Goal: Information Seeking & Learning: Check status

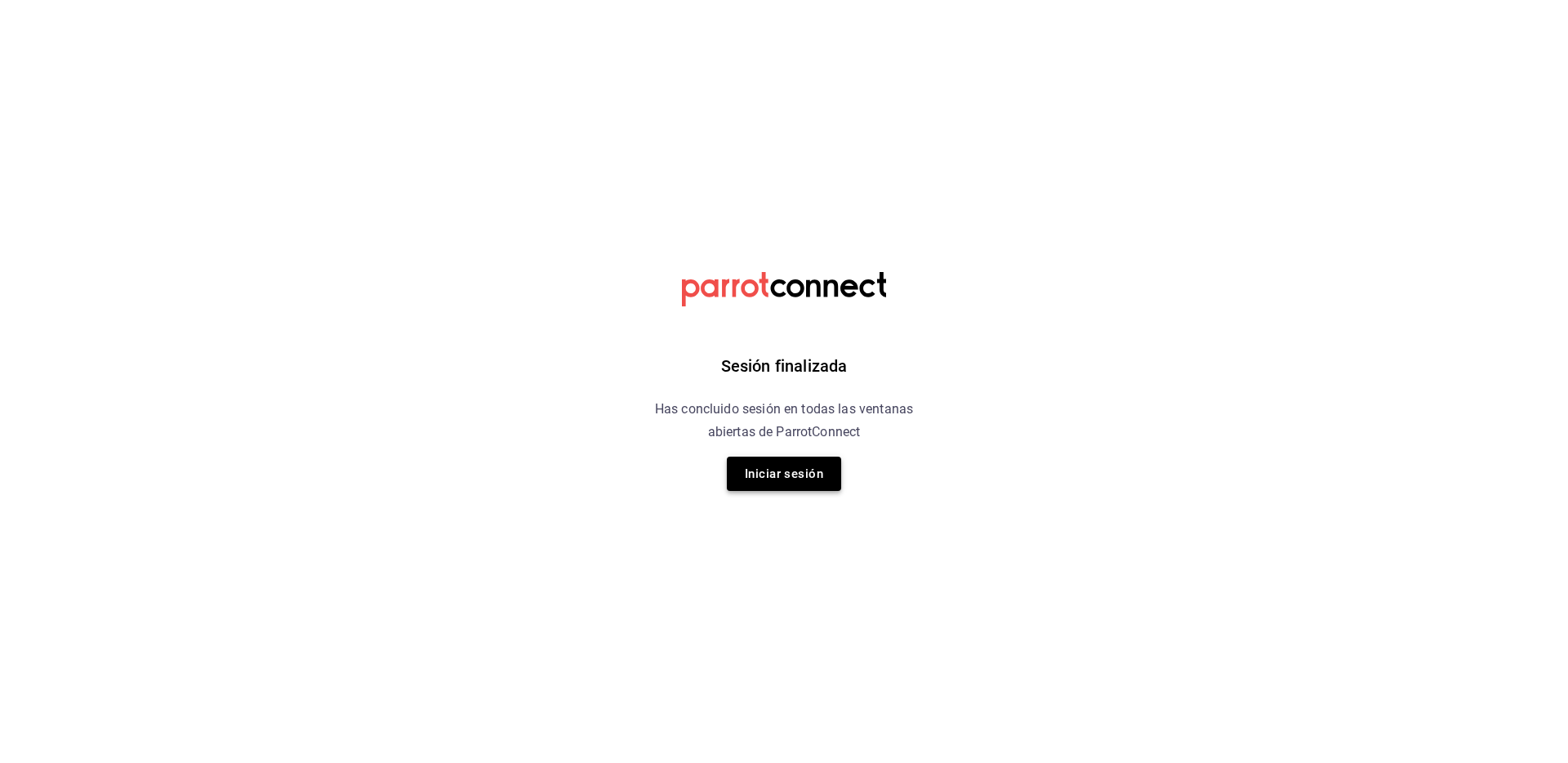
click at [808, 482] on button "Iniciar sesión" at bounding box center [784, 474] width 114 height 34
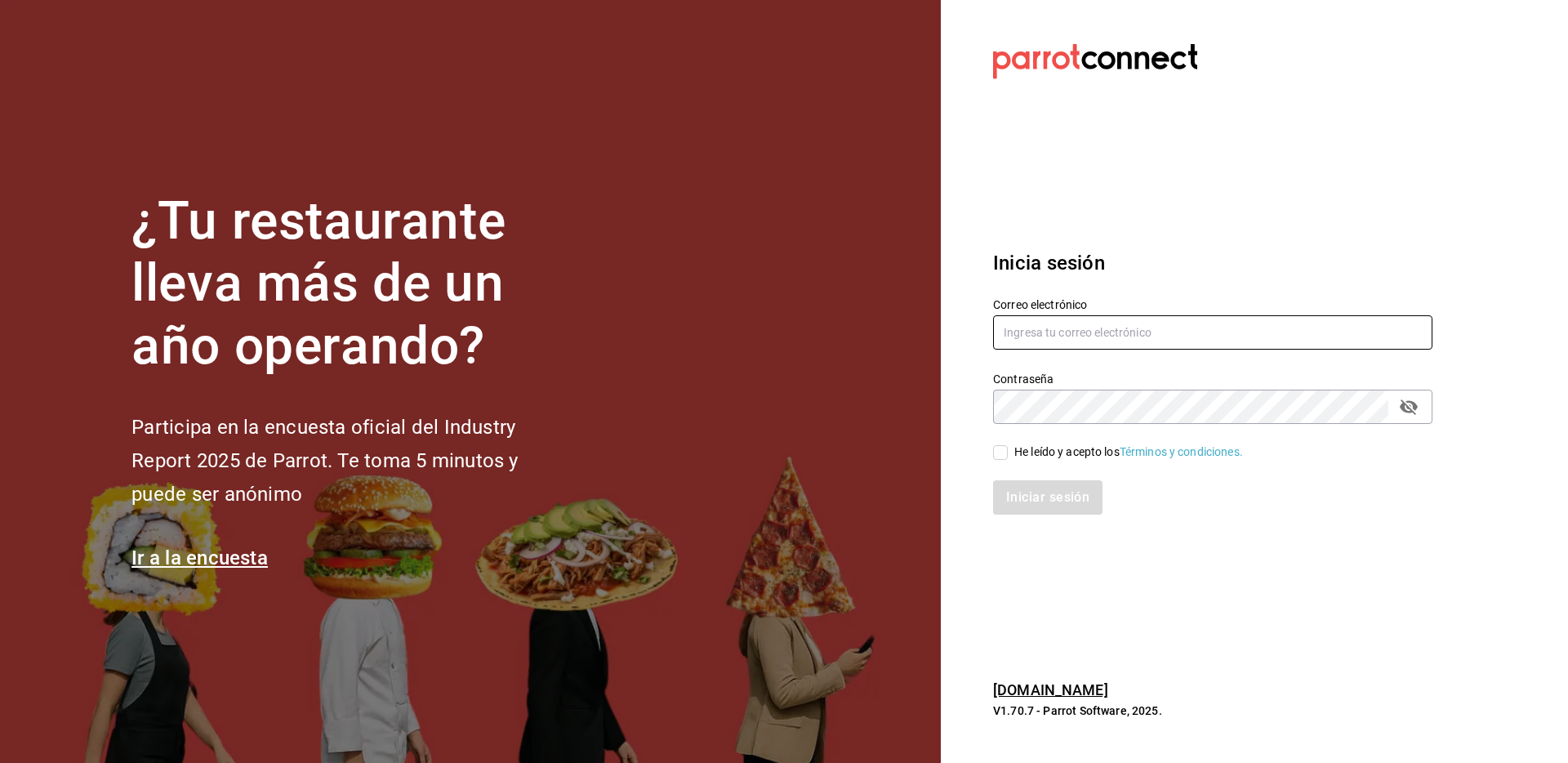
type input "kchconsultoria@gmail.com"
click at [998, 452] on input "He leído y acepto los Términos y condiciones." at bounding box center [1000, 452] width 14 height 14
checkbox input "true"
click at [1056, 498] on button "Iniciar sesión" at bounding box center [1048, 497] width 111 height 34
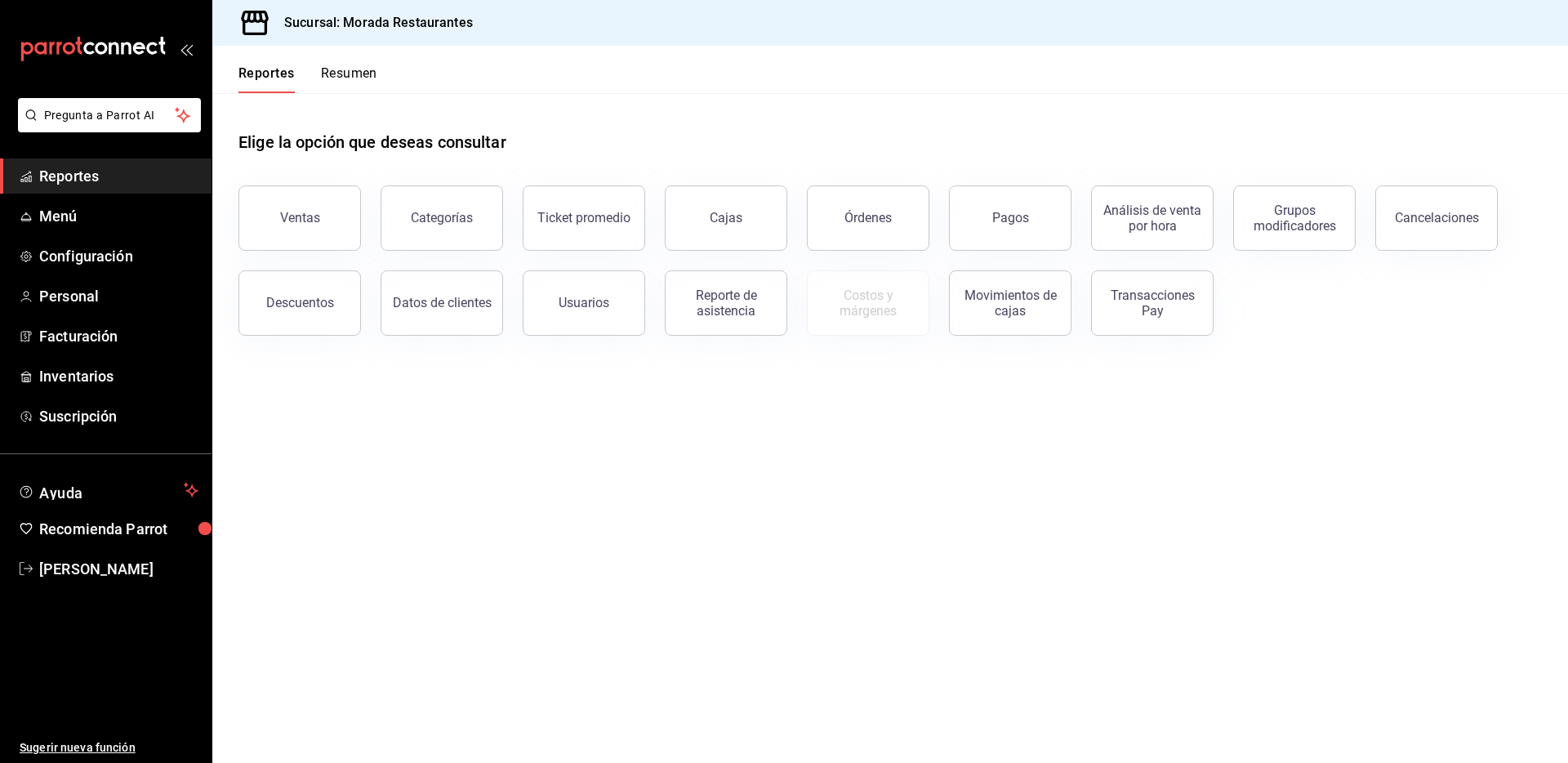
click at [738, 523] on main "Elige la opción que deseas consultar Ventas Categorías Ticket promedio Cajas Ór…" at bounding box center [890, 427] width 1355 height 669
click at [306, 236] on button "Ventas" at bounding box center [299, 218] width 123 height 65
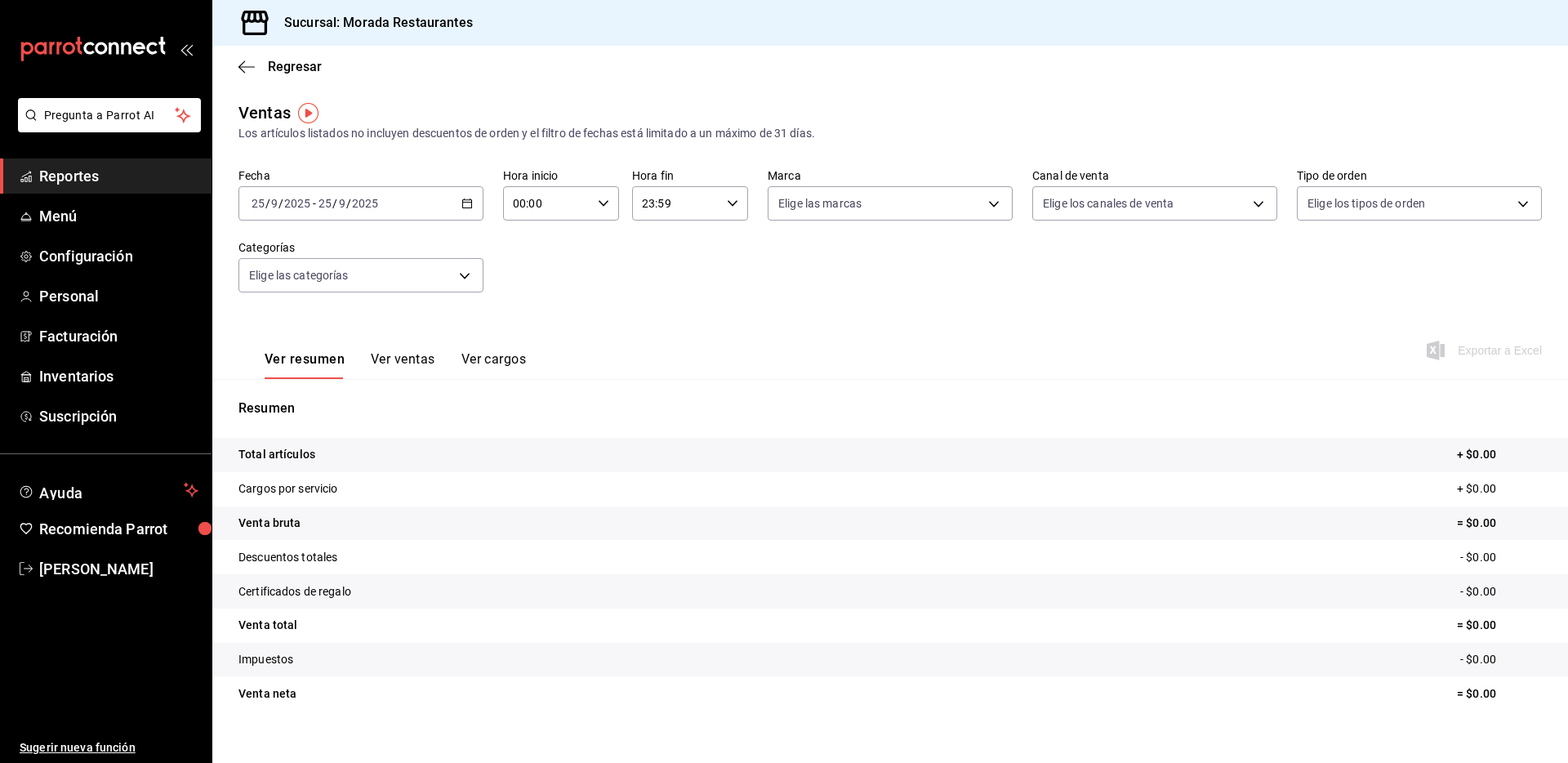
click at [459, 211] on div "[DATE] [DATE] - [DATE] [DATE]" at bounding box center [361, 203] width 245 height 34
click at [336, 396] on span "Rango de fechas" at bounding box center [316, 400] width 127 height 17
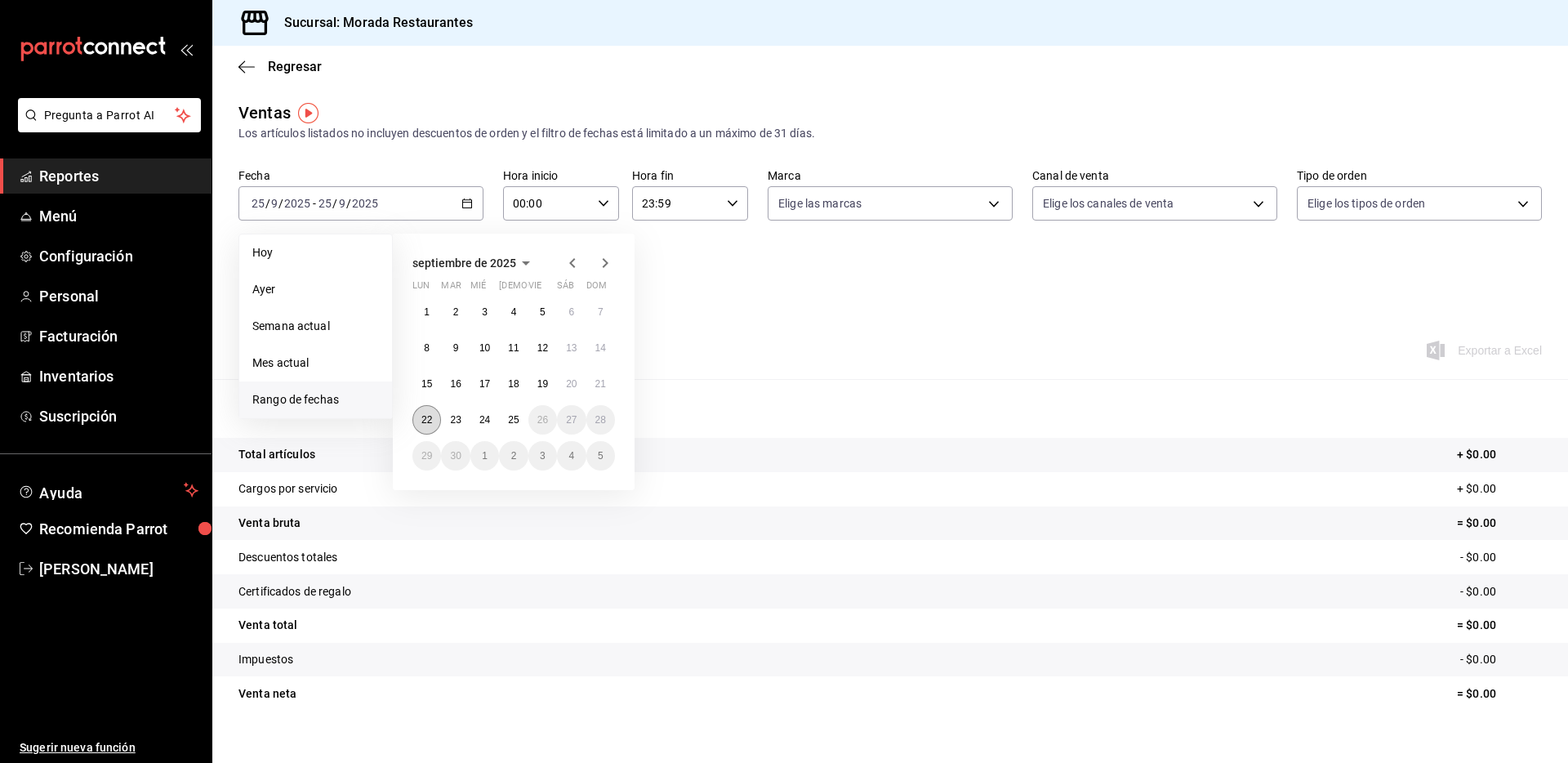
click at [432, 422] on abbr "22" at bounding box center [426, 419] width 10 height 11
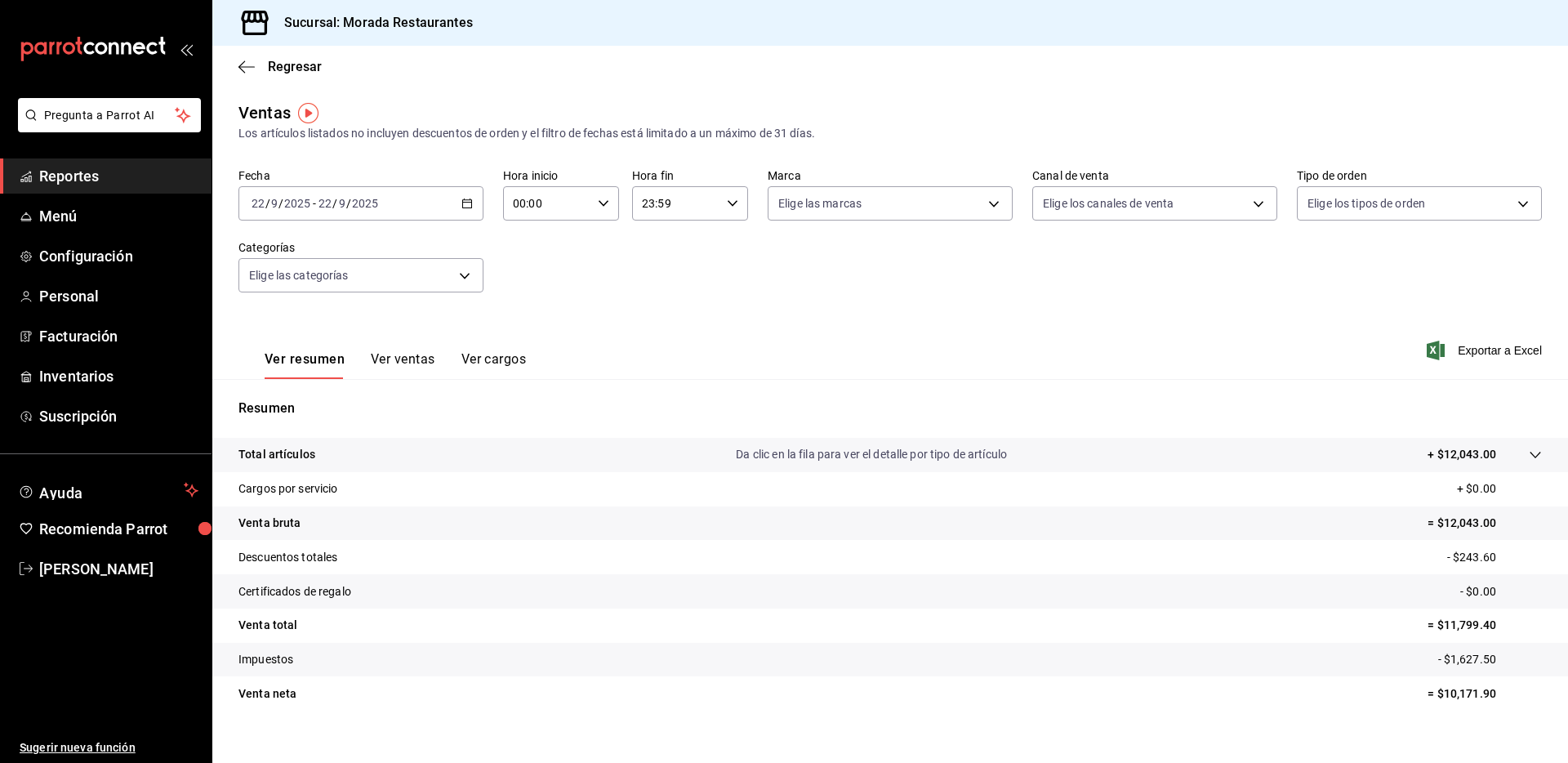
click at [1456, 519] on p "= $12,043.00" at bounding box center [1485, 523] width 114 height 17
copy p "12,043.00"
click at [1149, 510] on tr "Venta bruta = $12,043.00" at bounding box center [890, 523] width 1355 height 34
click at [1459, 560] on p "- $243.60" at bounding box center [1494, 557] width 94 height 17
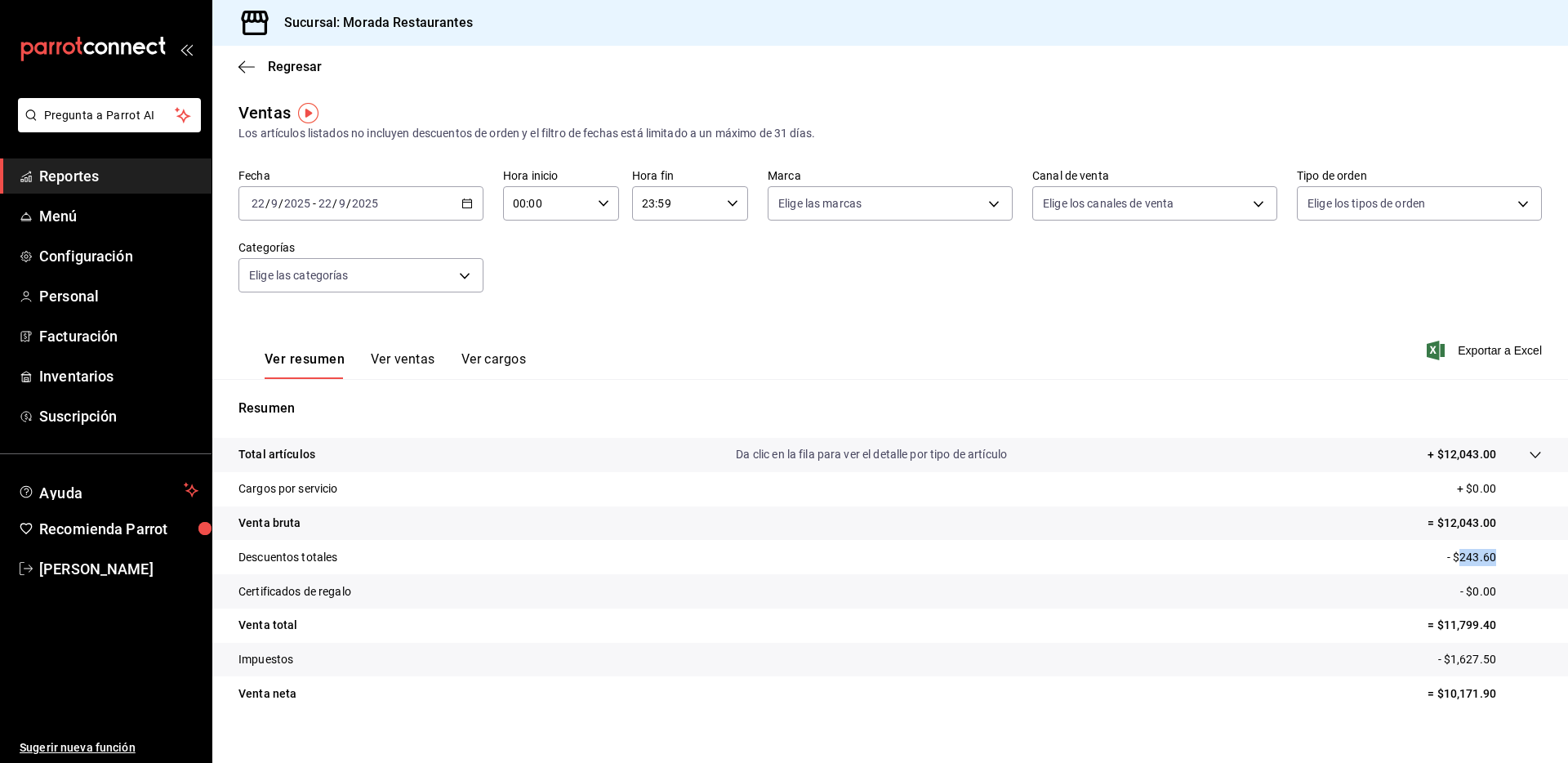
click at [1459, 560] on p "- $243.60" at bounding box center [1494, 557] width 94 height 17
copy p "243.60"
click at [1449, 663] on p "- $1,627.50" at bounding box center [1490, 659] width 104 height 17
copy p "1,627.50"
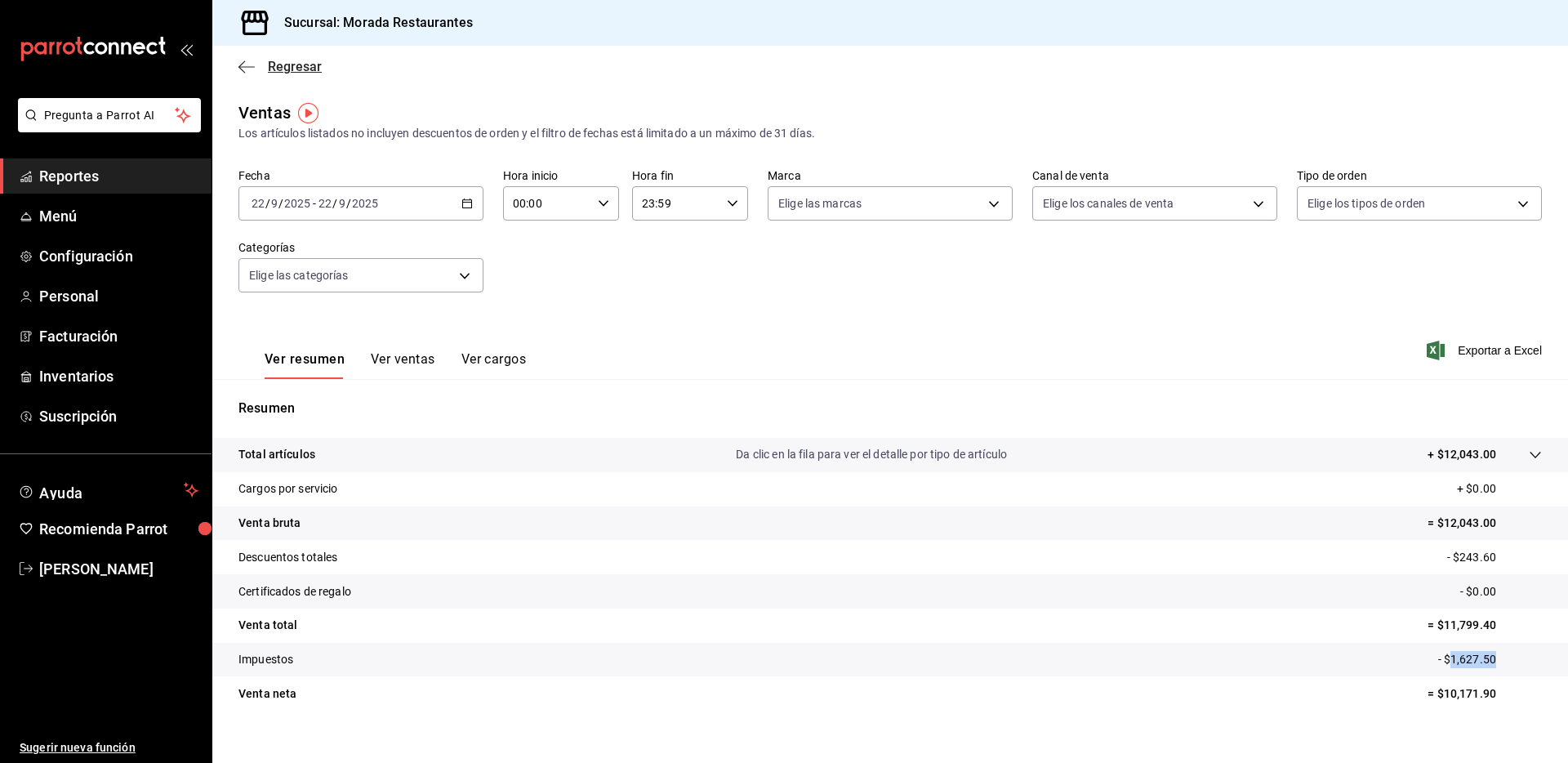
click at [246, 59] on span "Regresar" at bounding box center [280, 66] width 83 height 15
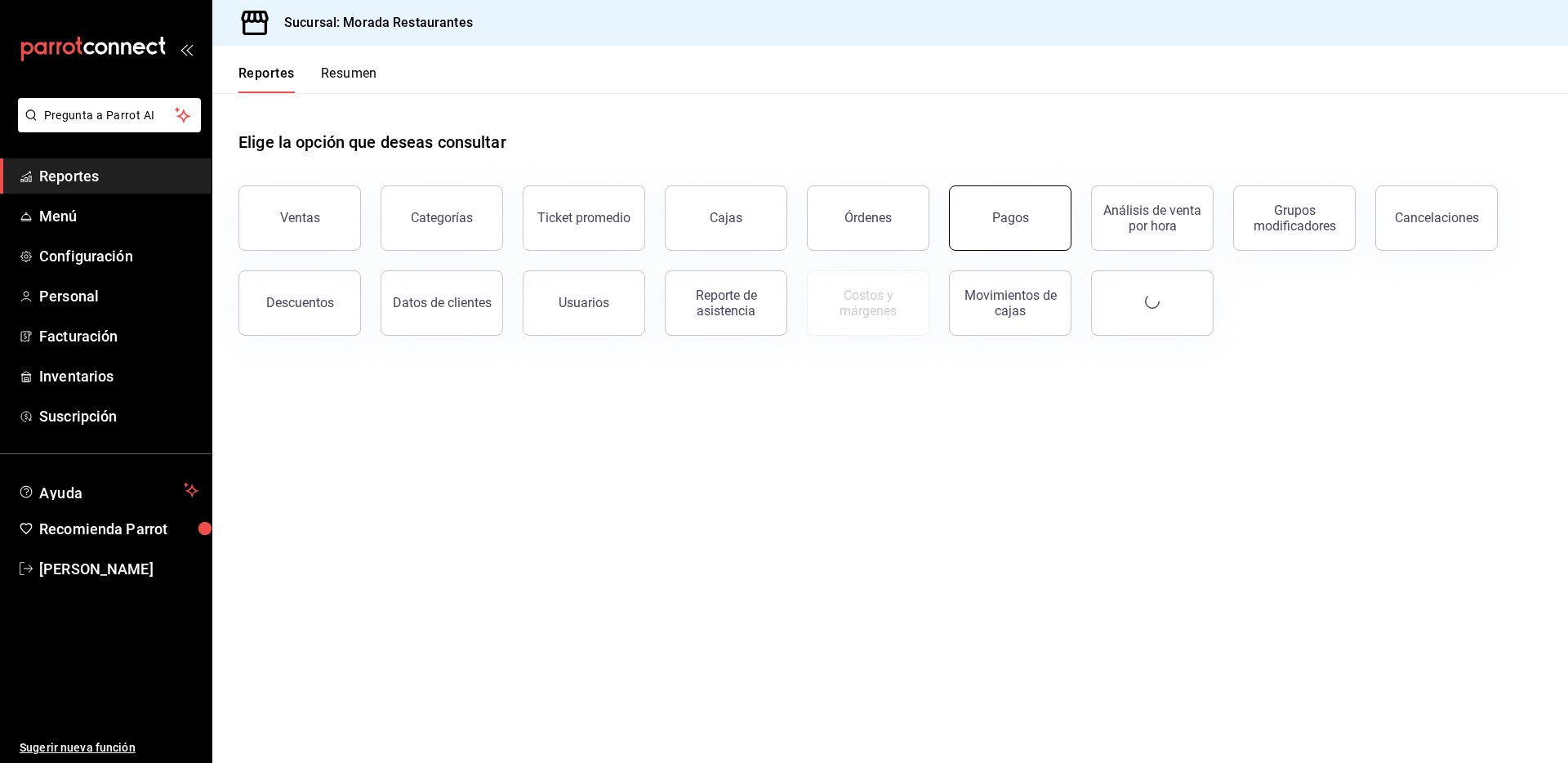
click at [972, 224] on button "Pagos" at bounding box center [1010, 218] width 123 height 65
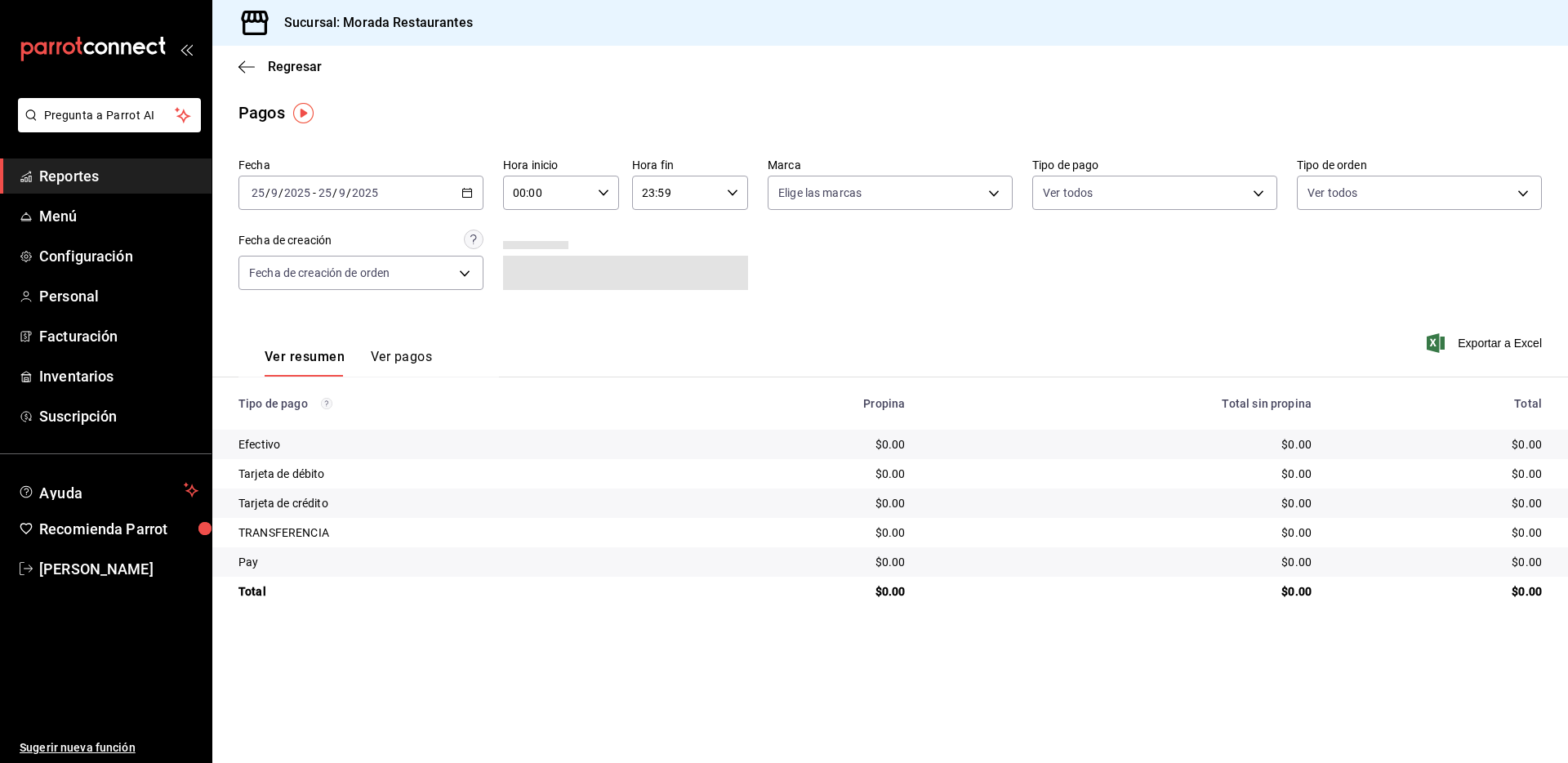
click at [461, 185] on div "[DATE] [DATE] - [DATE] [DATE]" at bounding box center [361, 192] width 245 height 34
click at [323, 419] on span "Rango de fechas" at bounding box center [316, 425] width 127 height 17
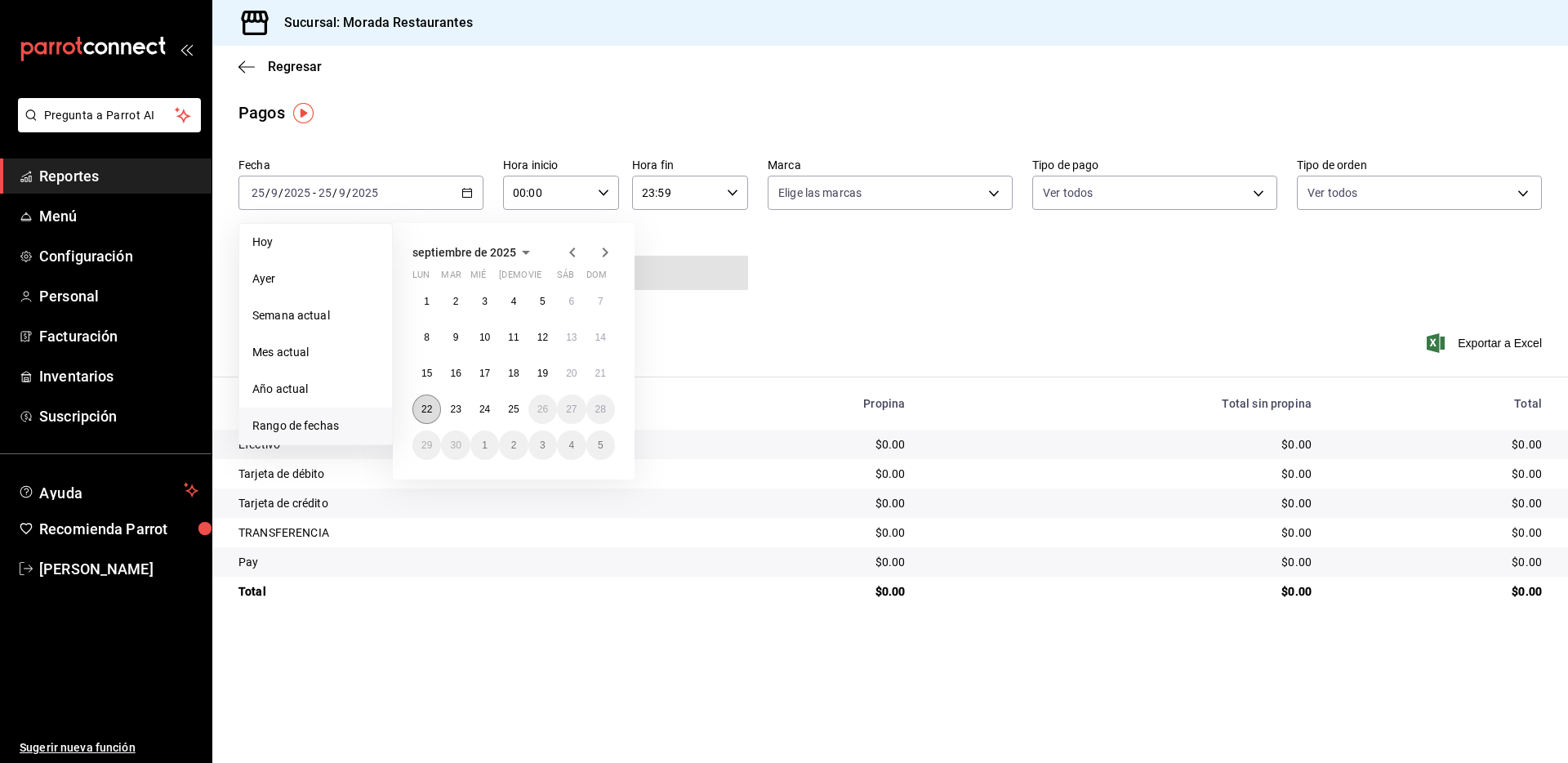
click at [425, 413] on abbr "22" at bounding box center [426, 408] width 10 height 11
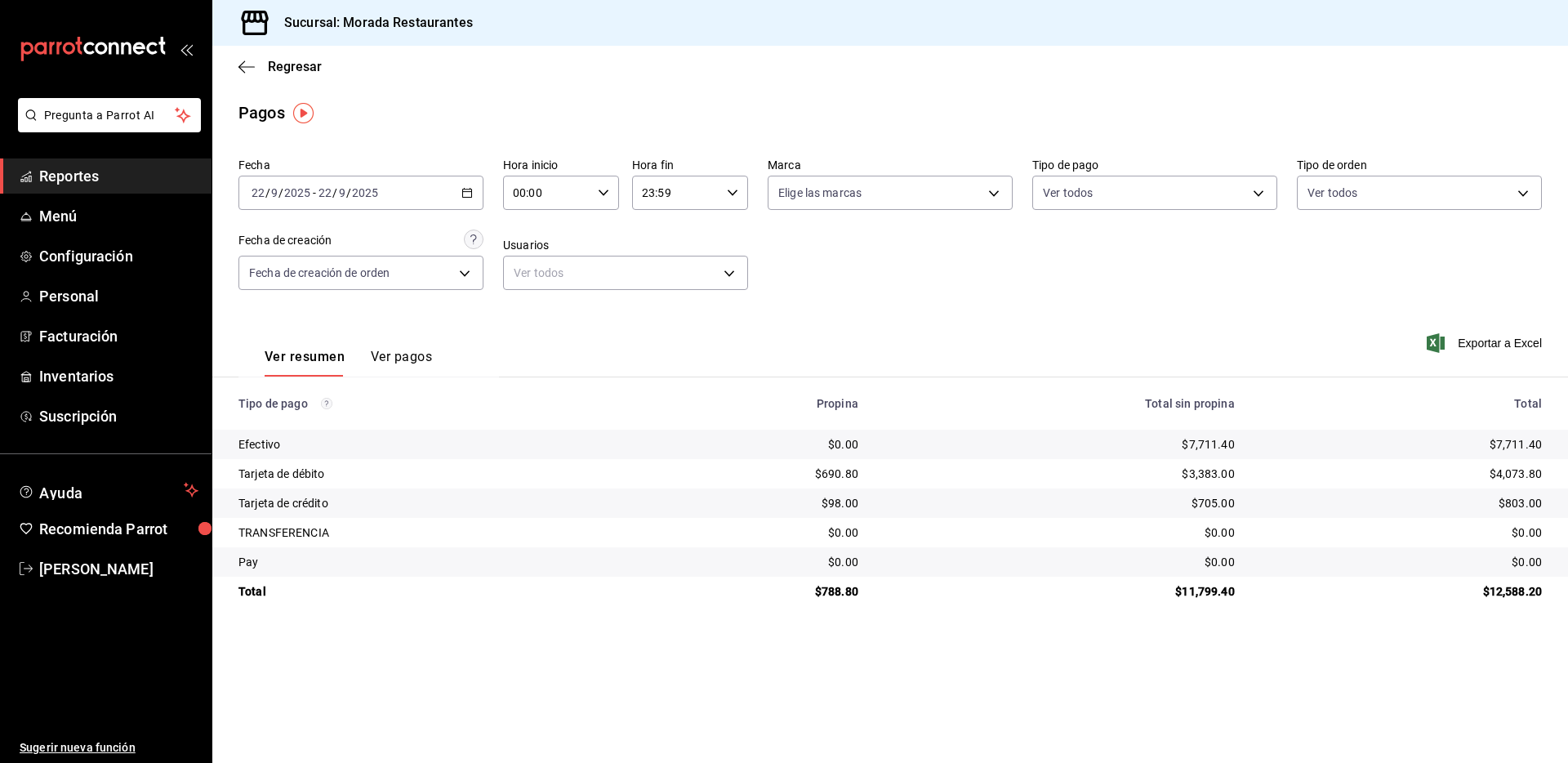
click at [1522, 448] on div "$7,711.40" at bounding box center [1401, 444] width 281 height 16
copy div "7,711.40"
click at [1514, 471] on div "$4,073.80" at bounding box center [1401, 473] width 281 height 16
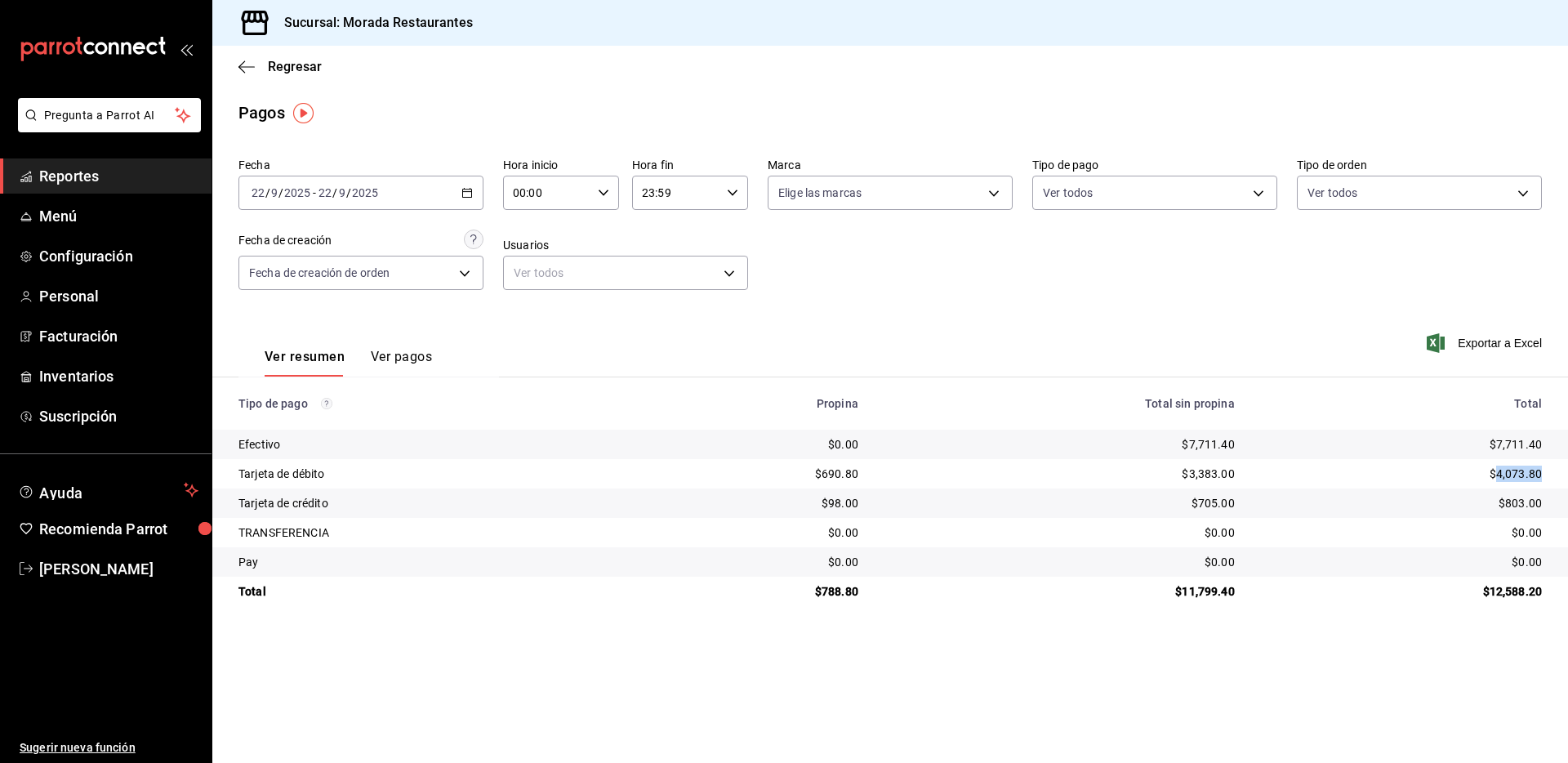
copy div "4,073.80"
click at [1387, 562] on div "$0.00" at bounding box center [1401, 561] width 281 height 16
click at [1522, 510] on div "$803.00" at bounding box center [1401, 503] width 281 height 16
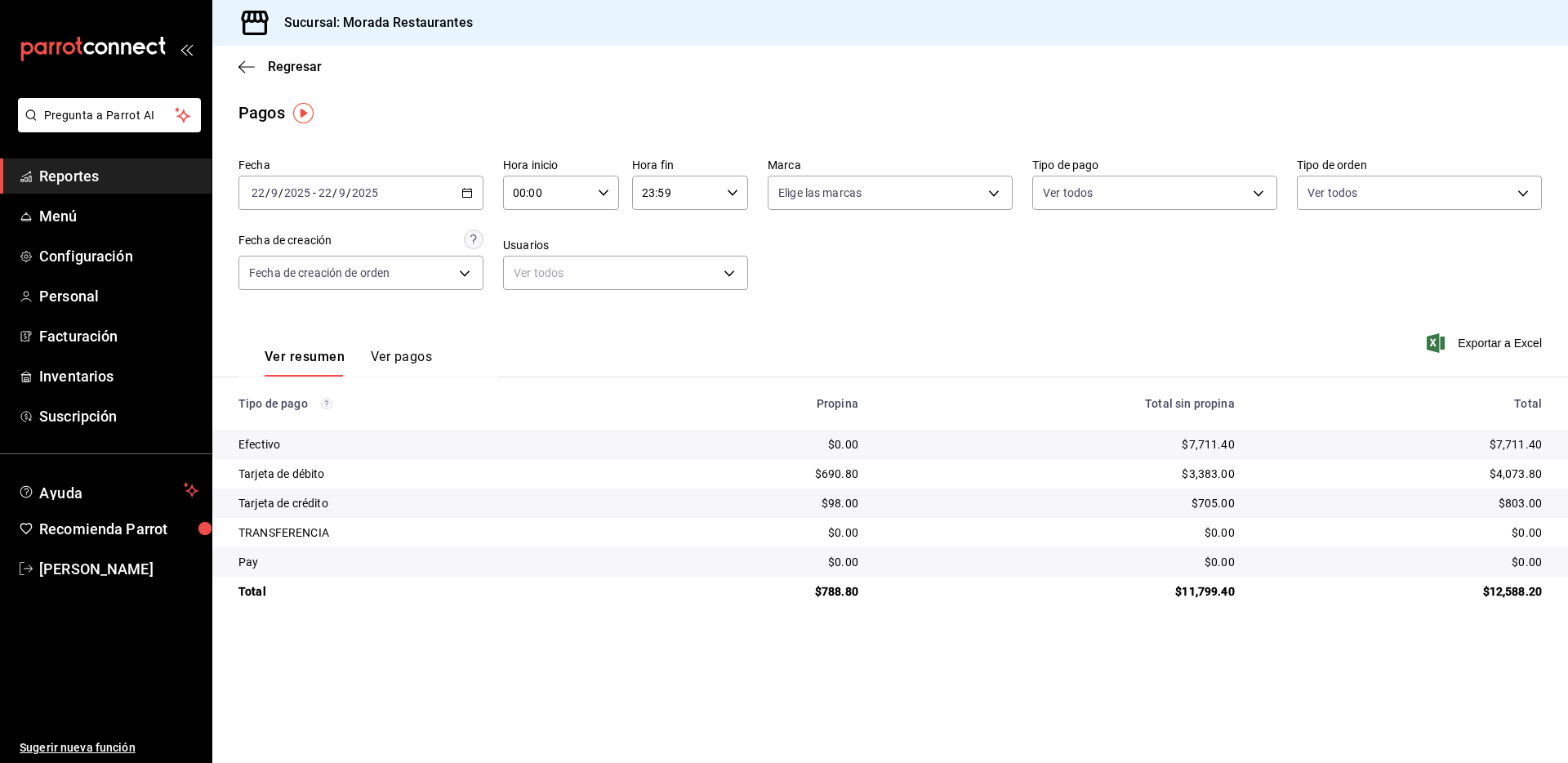
click at [1288, 519] on td "$0.00" at bounding box center [1408, 532] width 320 height 30
click at [1527, 497] on div "$803.00" at bounding box center [1401, 503] width 281 height 16
copy div "803.00"
click at [837, 593] on div "$788.80" at bounding box center [758, 590] width 200 height 16
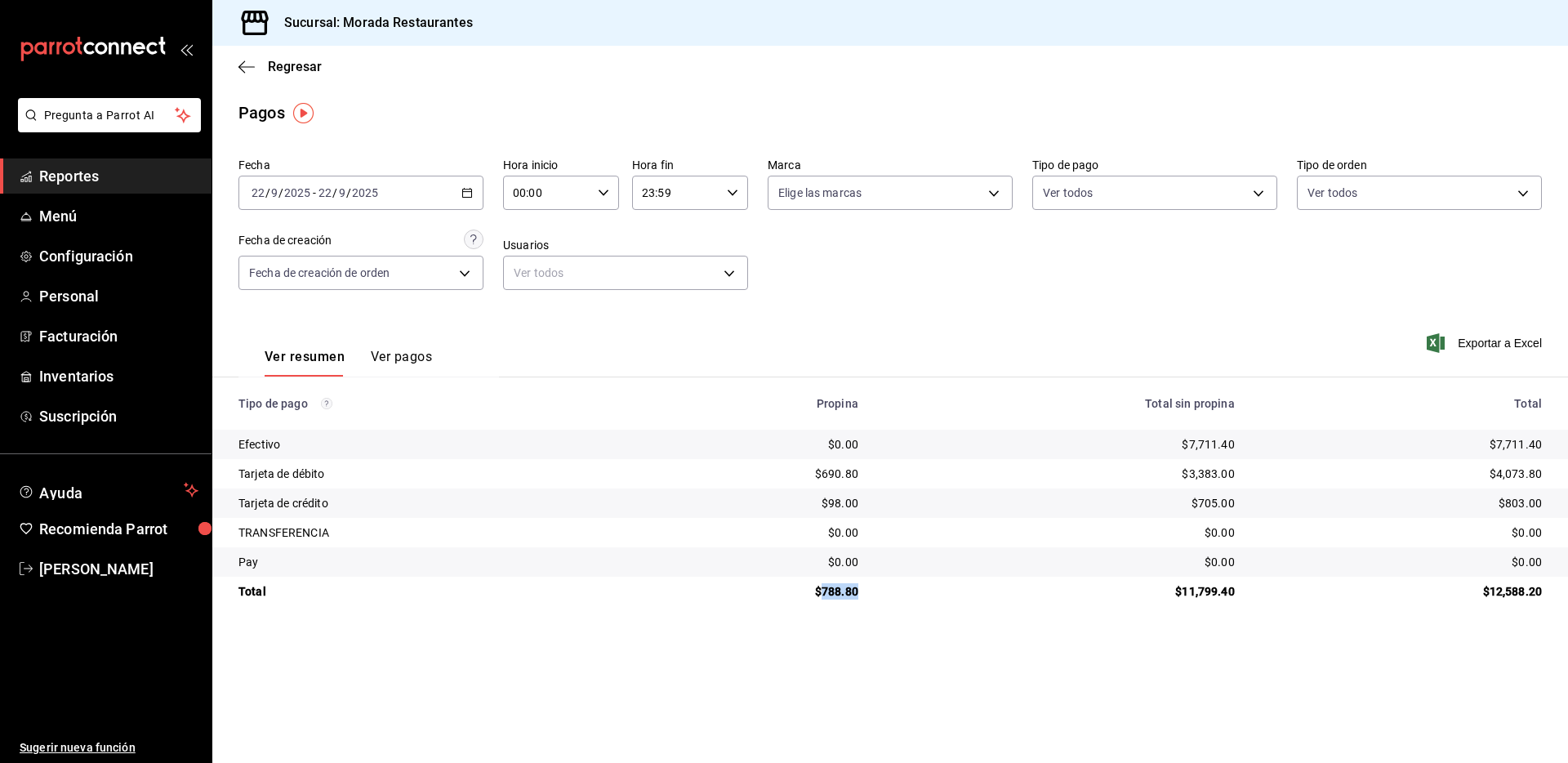
click at [837, 593] on div "$788.80" at bounding box center [758, 590] width 200 height 16
copy div "788.80"
click at [1208, 590] on div "$11,799.40" at bounding box center [1060, 590] width 351 height 16
copy div "11,799.40"
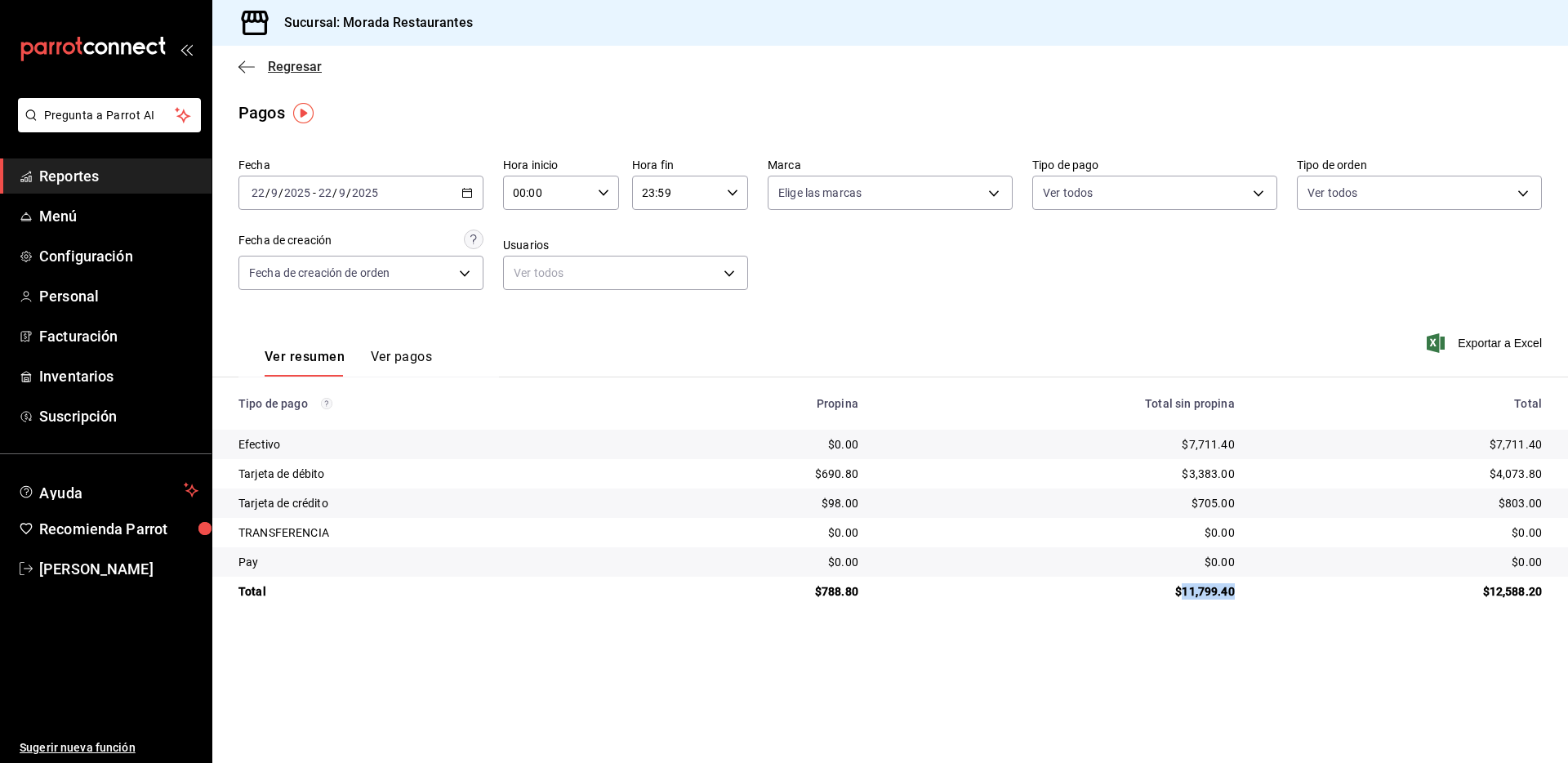
click at [248, 65] on icon "button" at bounding box center [246, 66] width 16 height 14
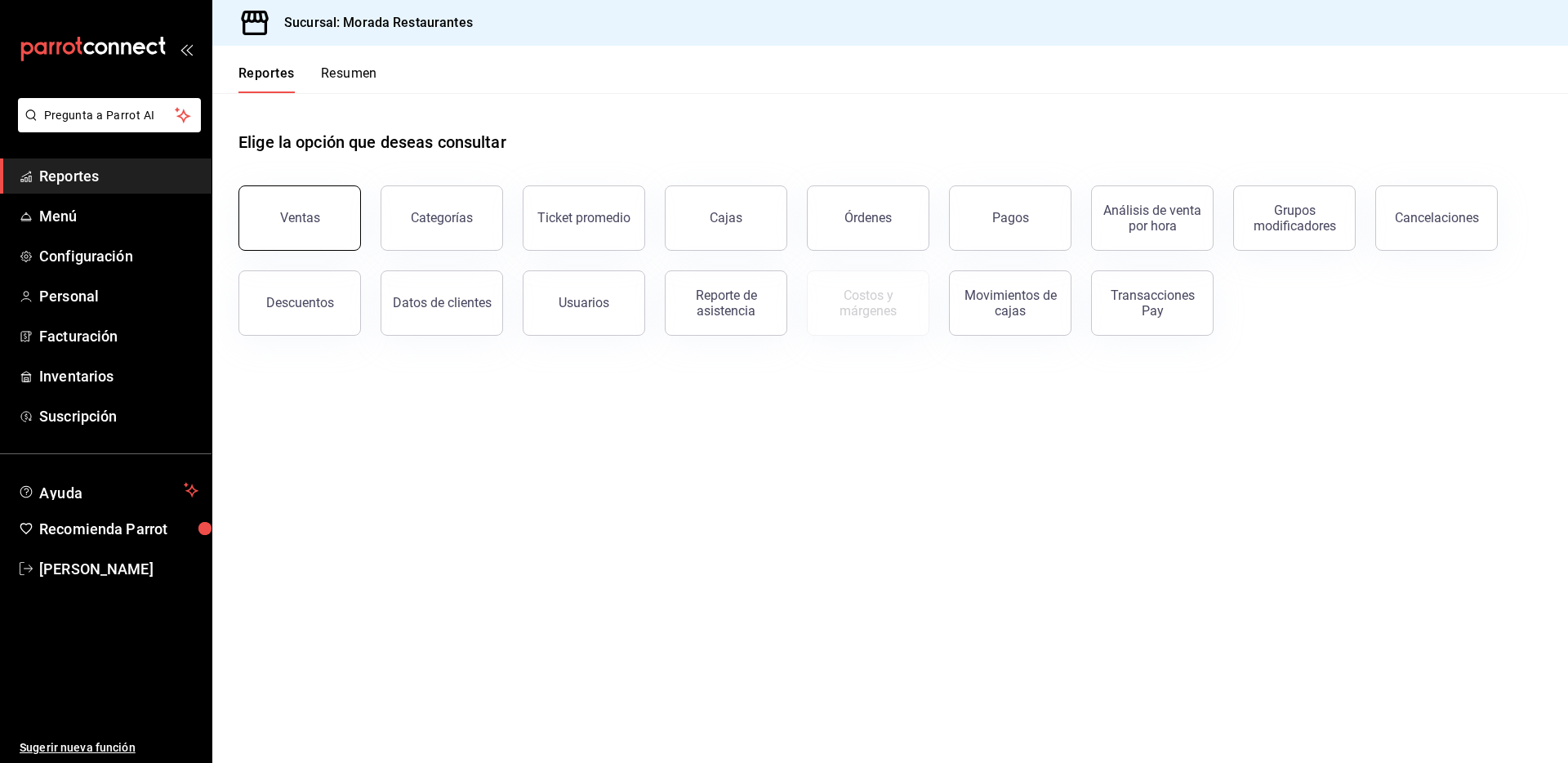
click at [304, 215] on div "Ventas" at bounding box center [299, 218] width 40 height 15
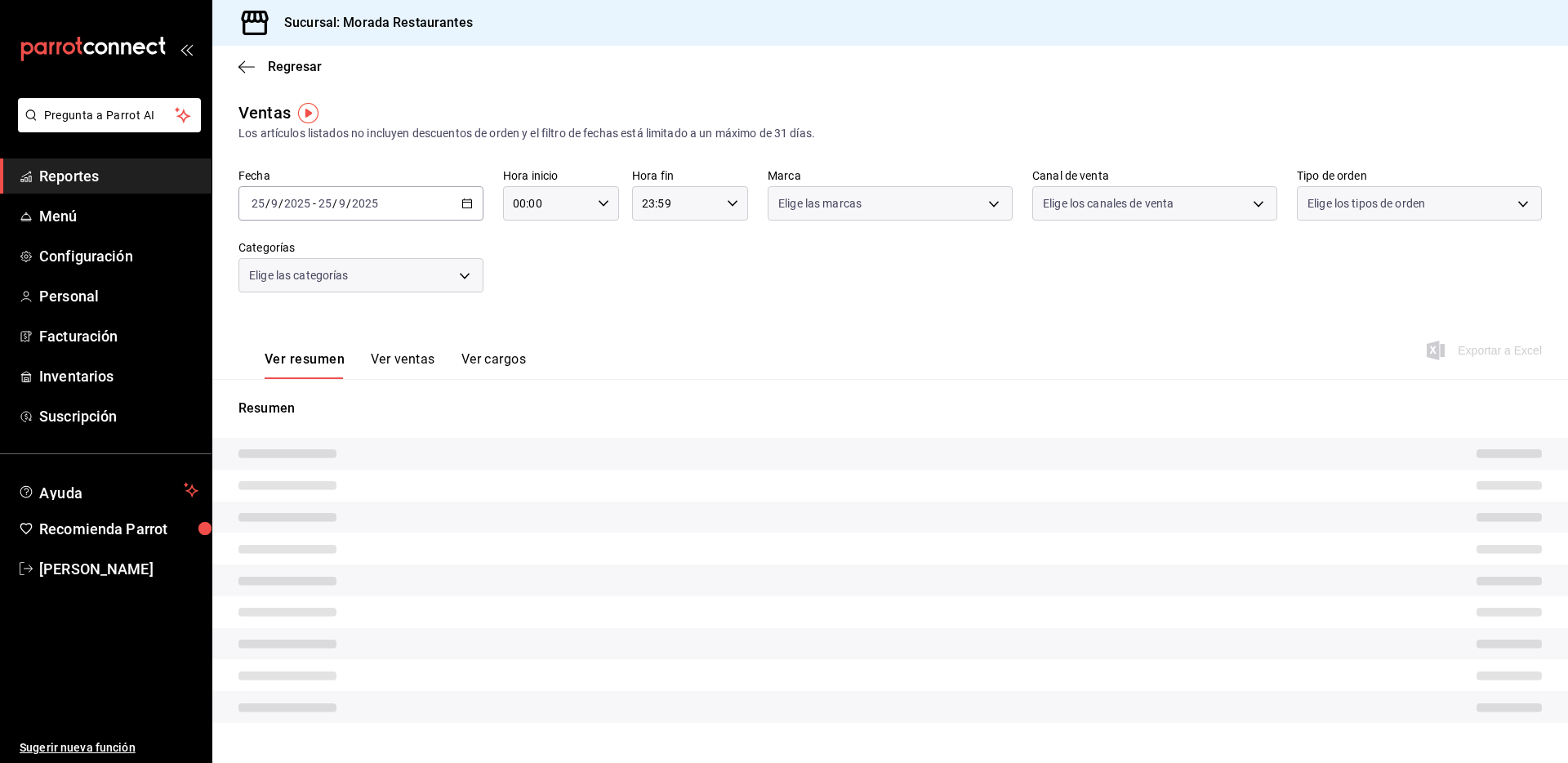
click at [459, 211] on div "[DATE] [DATE] - [DATE] [DATE]" at bounding box center [361, 203] width 245 height 34
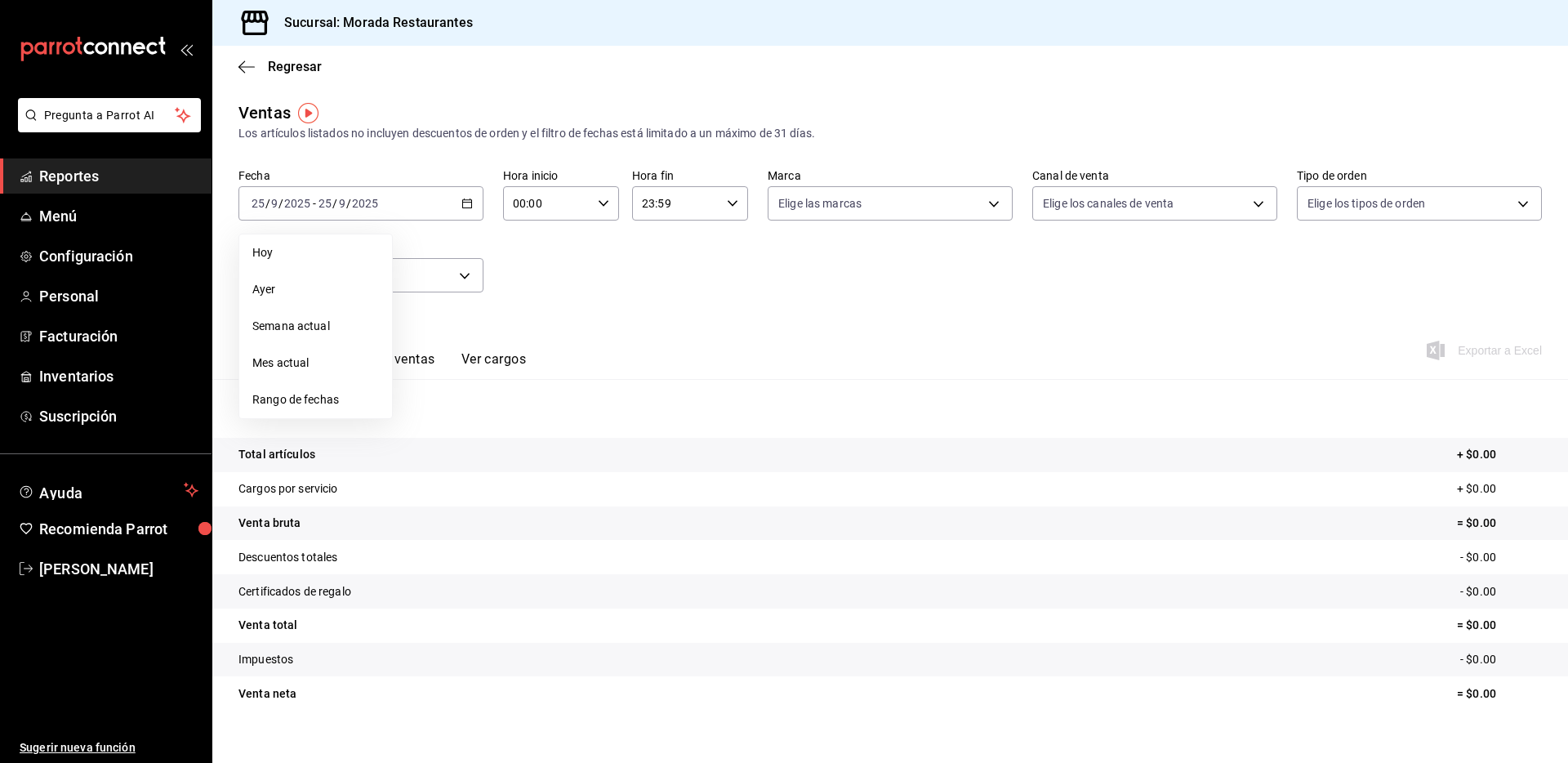
click at [317, 390] on li "Rango de fechas" at bounding box center [315, 399] width 152 height 37
click at [461, 418] on button "23" at bounding box center [455, 419] width 29 height 30
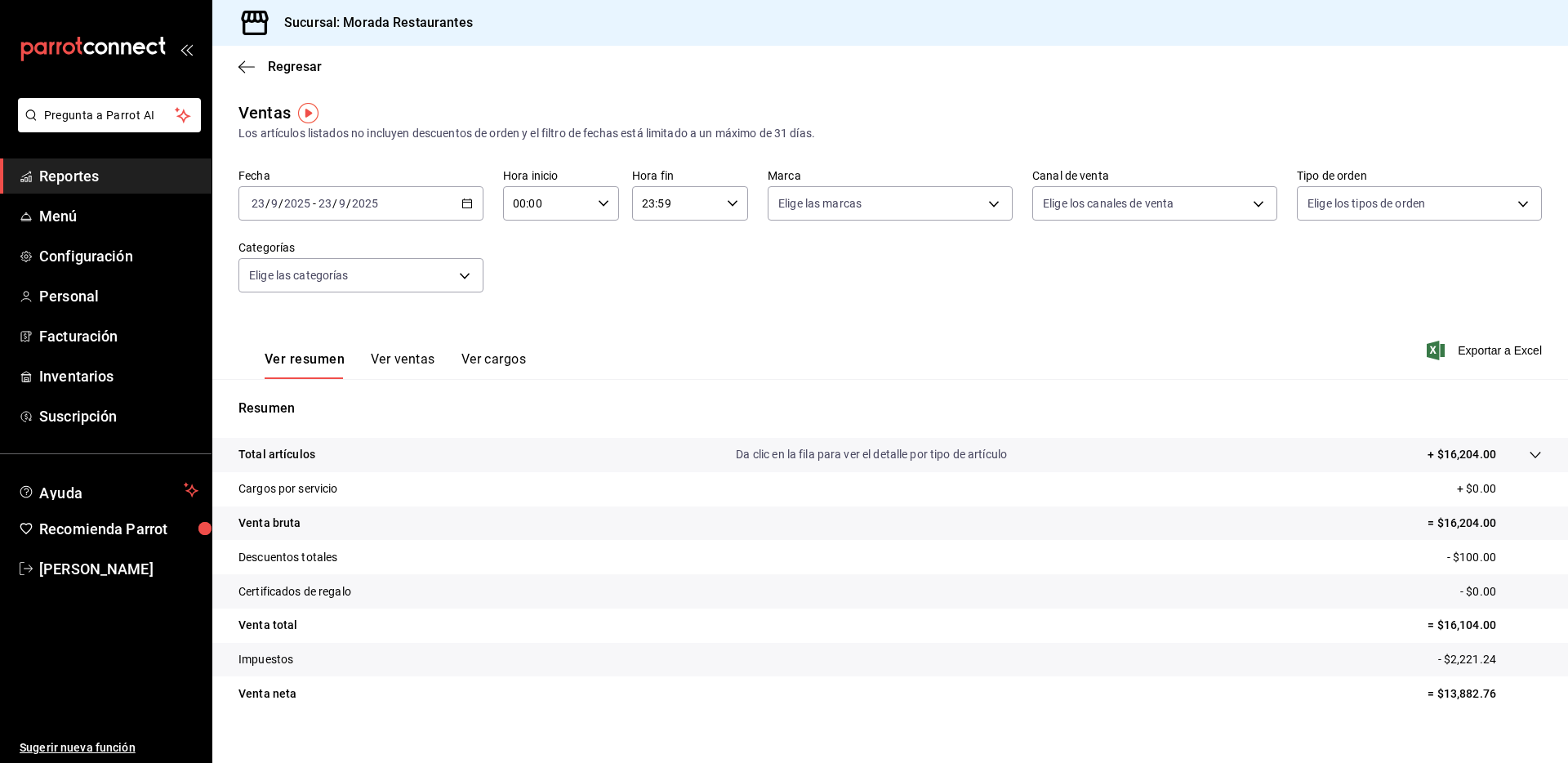
click at [800, 345] on div "Ver resumen Ver ventas Ver cargos Exportar a Excel" at bounding box center [890, 345] width 1355 height 67
click at [1455, 524] on p "= $16,204.00" at bounding box center [1485, 523] width 114 height 17
copy p "16,204.00"
click at [1468, 555] on p "- $100.00" at bounding box center [1494, 557] width 94 height 17
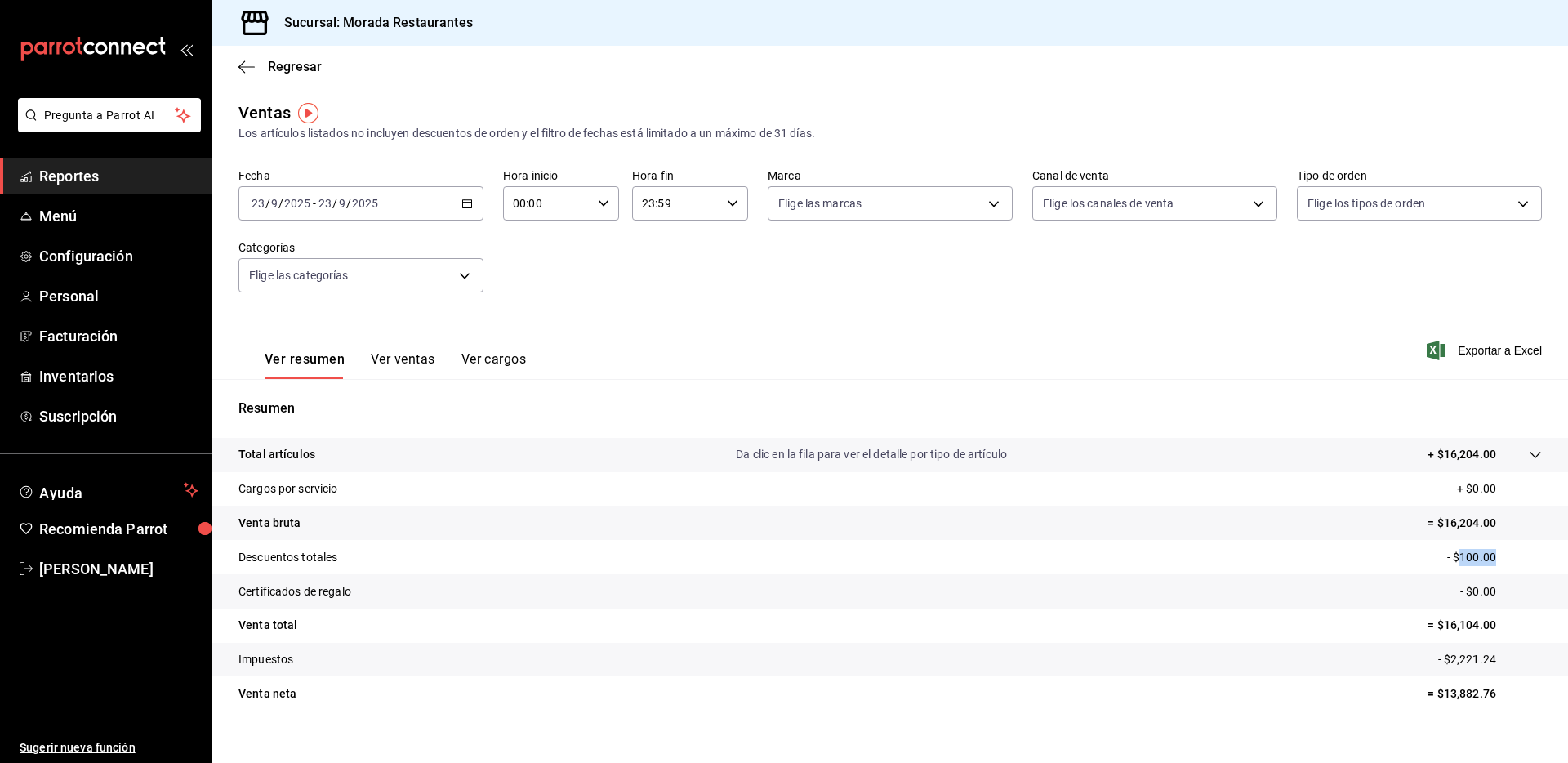
click at [1468, 555] on p "- $100.00" at bounding box center [1494, 557] width 94 height 17
copy p "100.00"
click at [1456, 661] on p "- $2,221.24" at bounding box center [1490, 659] width 104 height 17
click at [242, 60] on icon "button" at bounding box center [246, 66] width 16 height 14
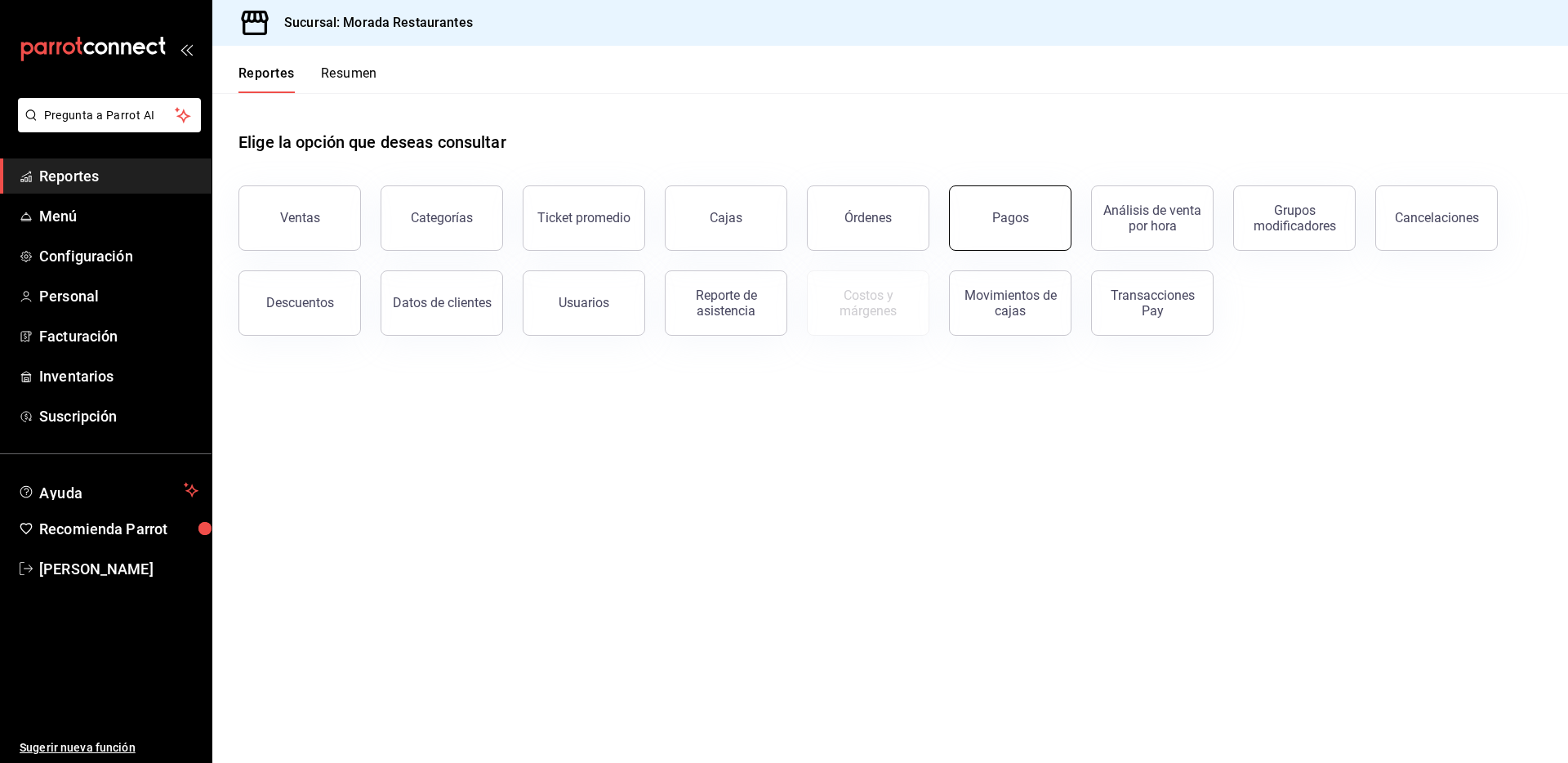
click at [985, 234] on button "Pagos" at bounding box center [1010, 218] width 123 height 65
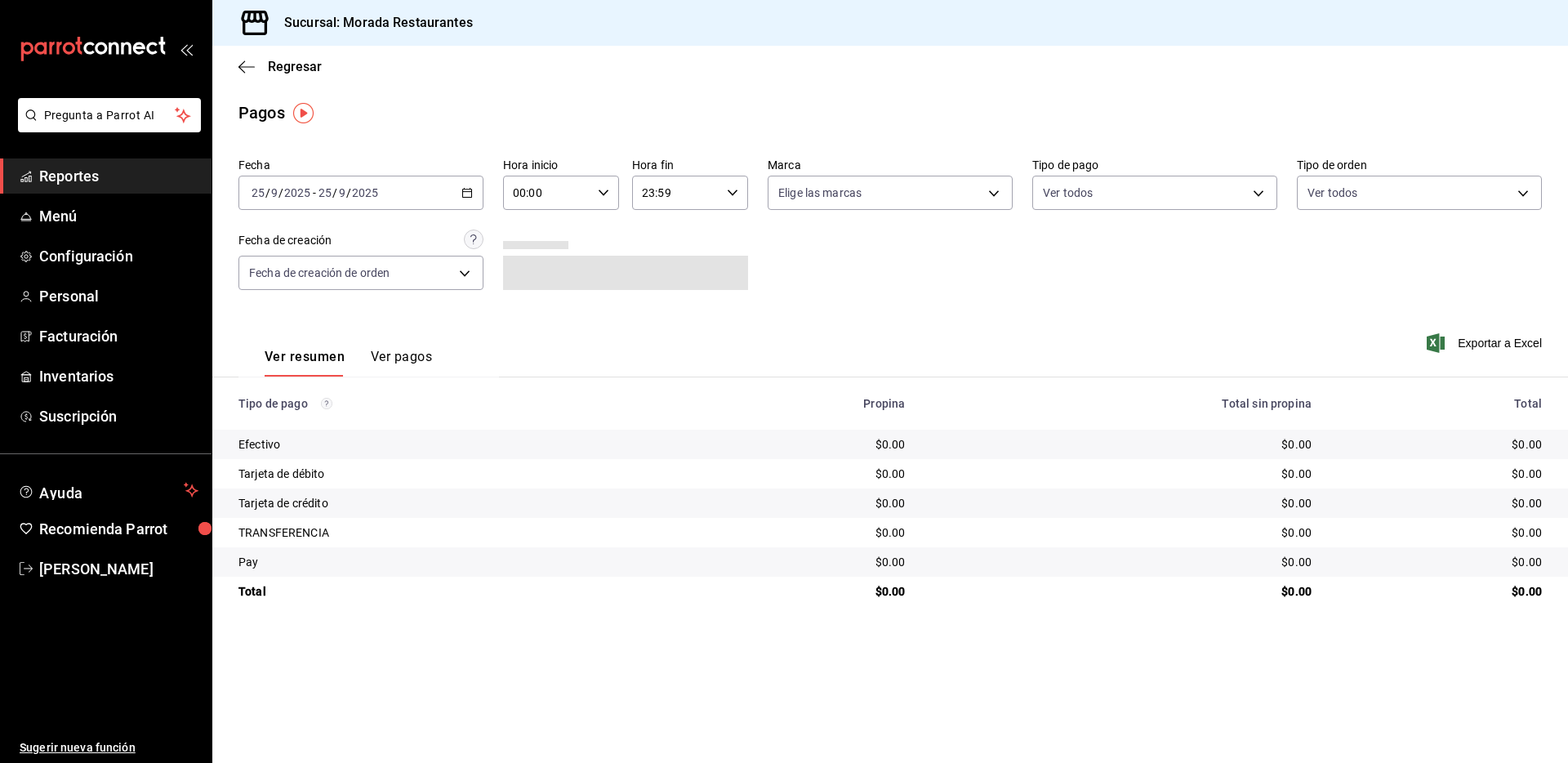
click at [474, 192] on div "[DATE] [DATE] - [DATE] [DATE]" at bounding box center [361, 192] width 245 height 34
click at [345, 416] on li "Rango de fechas" at bounding box center [315, 425] width 152 height 37
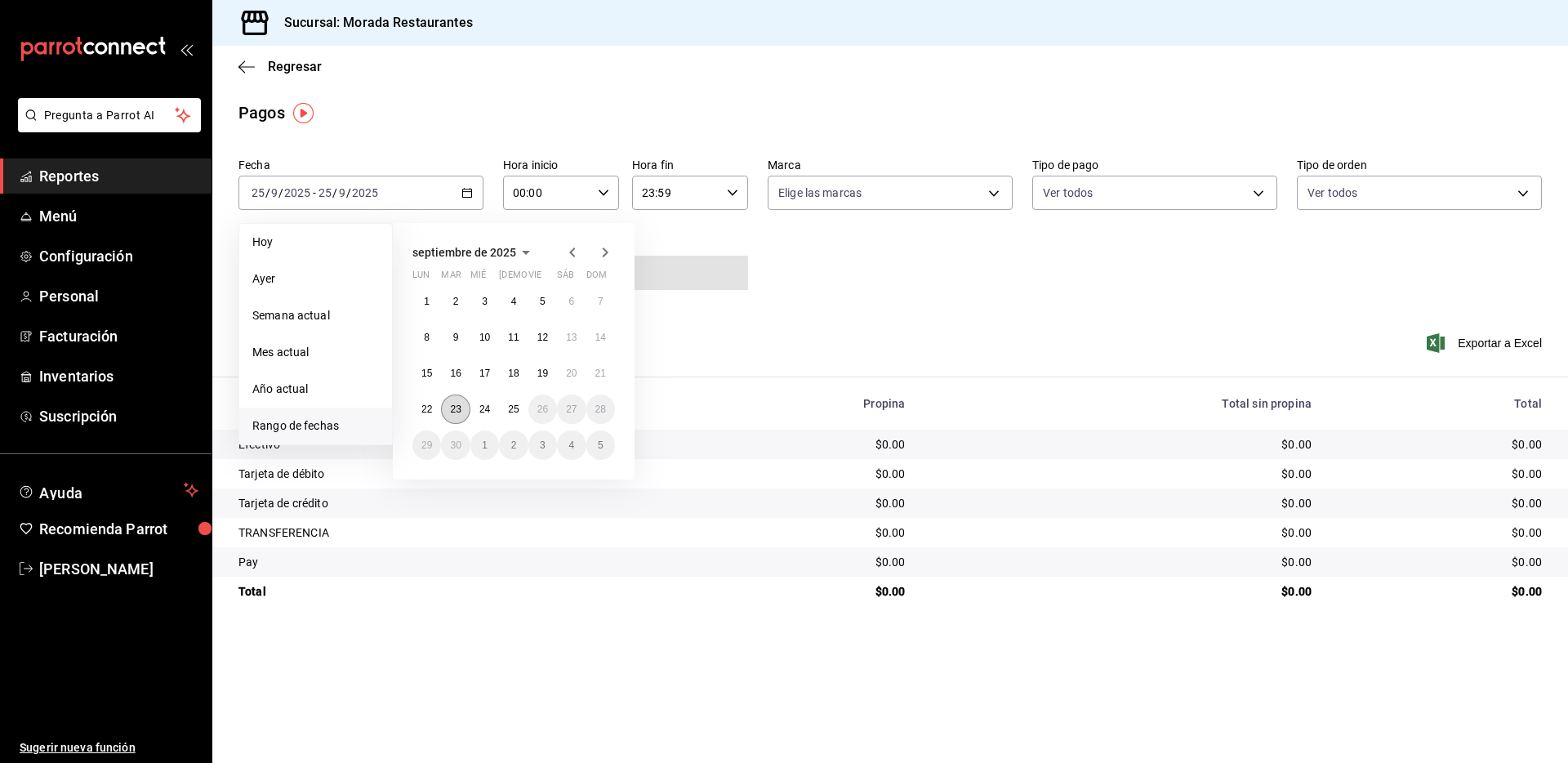
click at [451, 408] on abbr "23" at bounding box center [455, 408] width 10 height 11
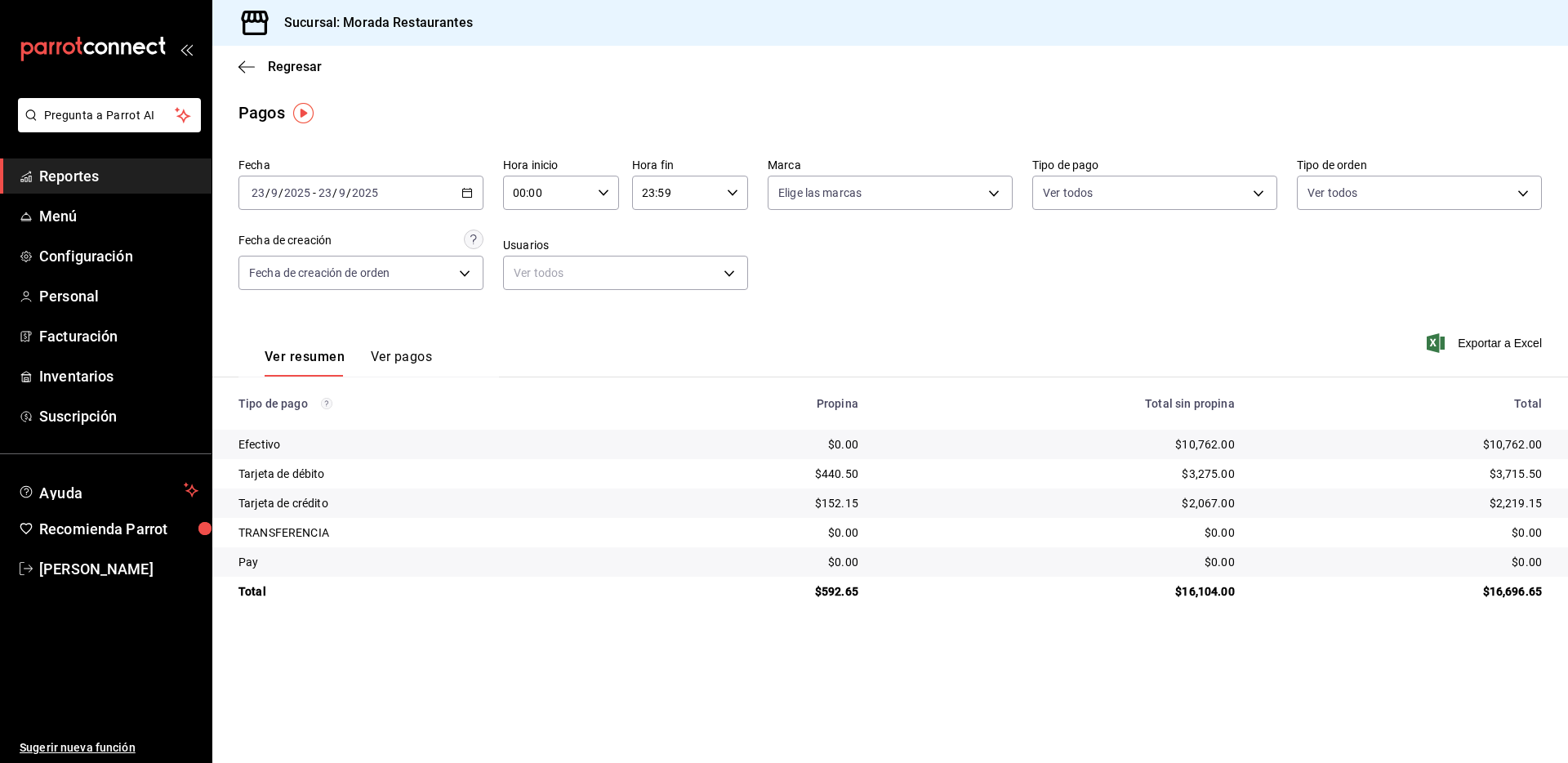
click at [1502, 442] on div "$10,762.00" at bounding box center [1401, 444] width 281 height 16
click at [1520, 475] on div "$3,715.50" at bounding box center [1401, 473] width 281 height 16
click at [1524, 498] on div "$2,219.15" at bounding box center [1401, 503] width 281 height 16
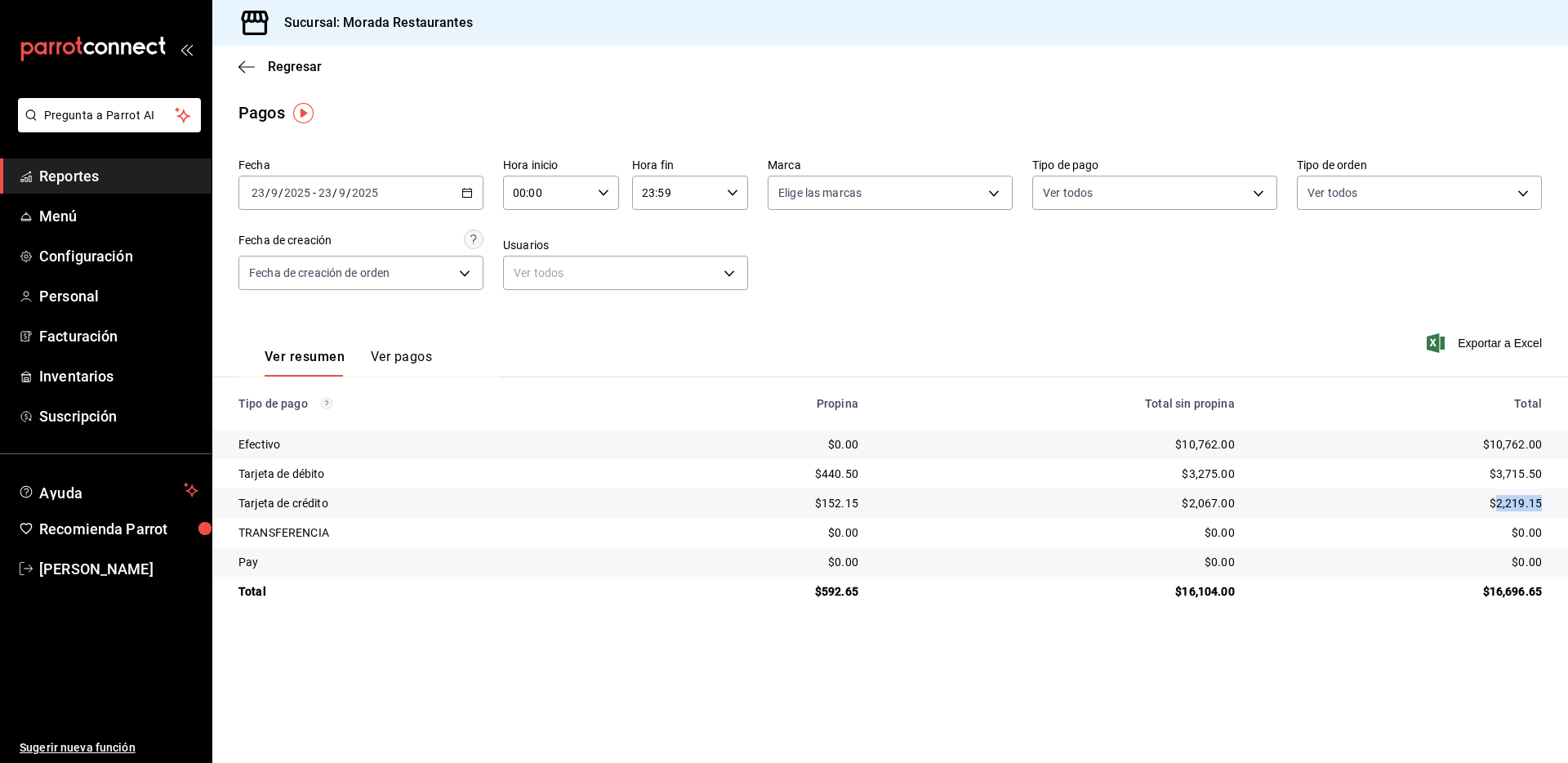
click at [1524, 498] on div "$2,219.15" at bounding box center [1401, 503] width 281 height 16
click at [831, 594] on div "$592.65" at bounding box center [758, 590] width 200 height 16
click at [1216, 583] on div "$16,104.00" at bounding box center [1060, 590] width 351 height 16
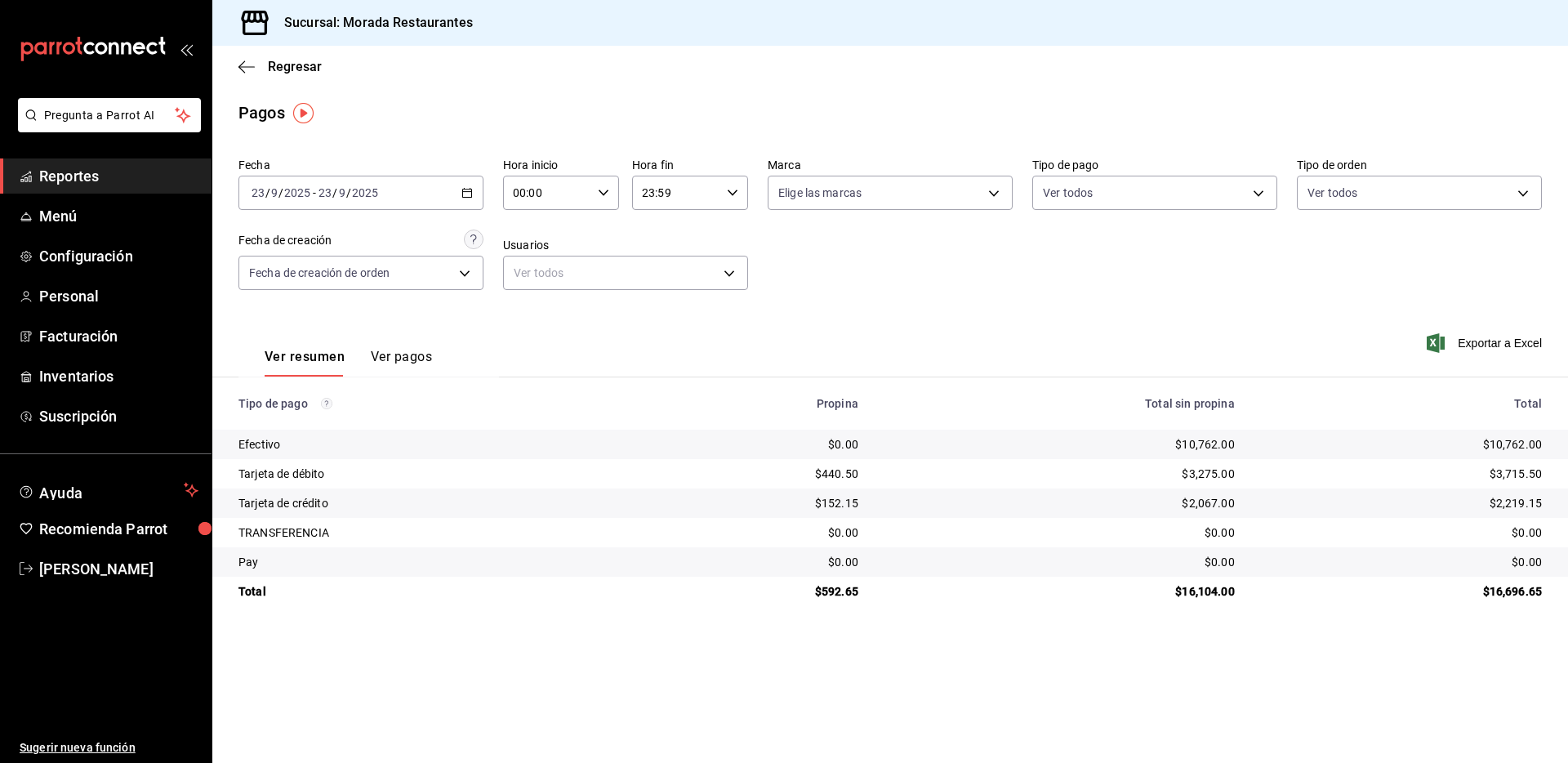
click at [482, 660] on main "Regresar Pagos Fecha [DATE] [DATE] - [DATE] [DATE] Hora inicio 00:00 Hora inici…" at bounding box center [890, 404] width 1355 height 717
click at [235, 67] on div "Regresar" at bounding box center [890, 66] width 1355 height 42
click at [235, 57] on div "Regresar" at bounding box center [890, 66] width 1355 height 42
click at [247, 69] on icon "button" at bounding box center [246, 66] width 16 height 14
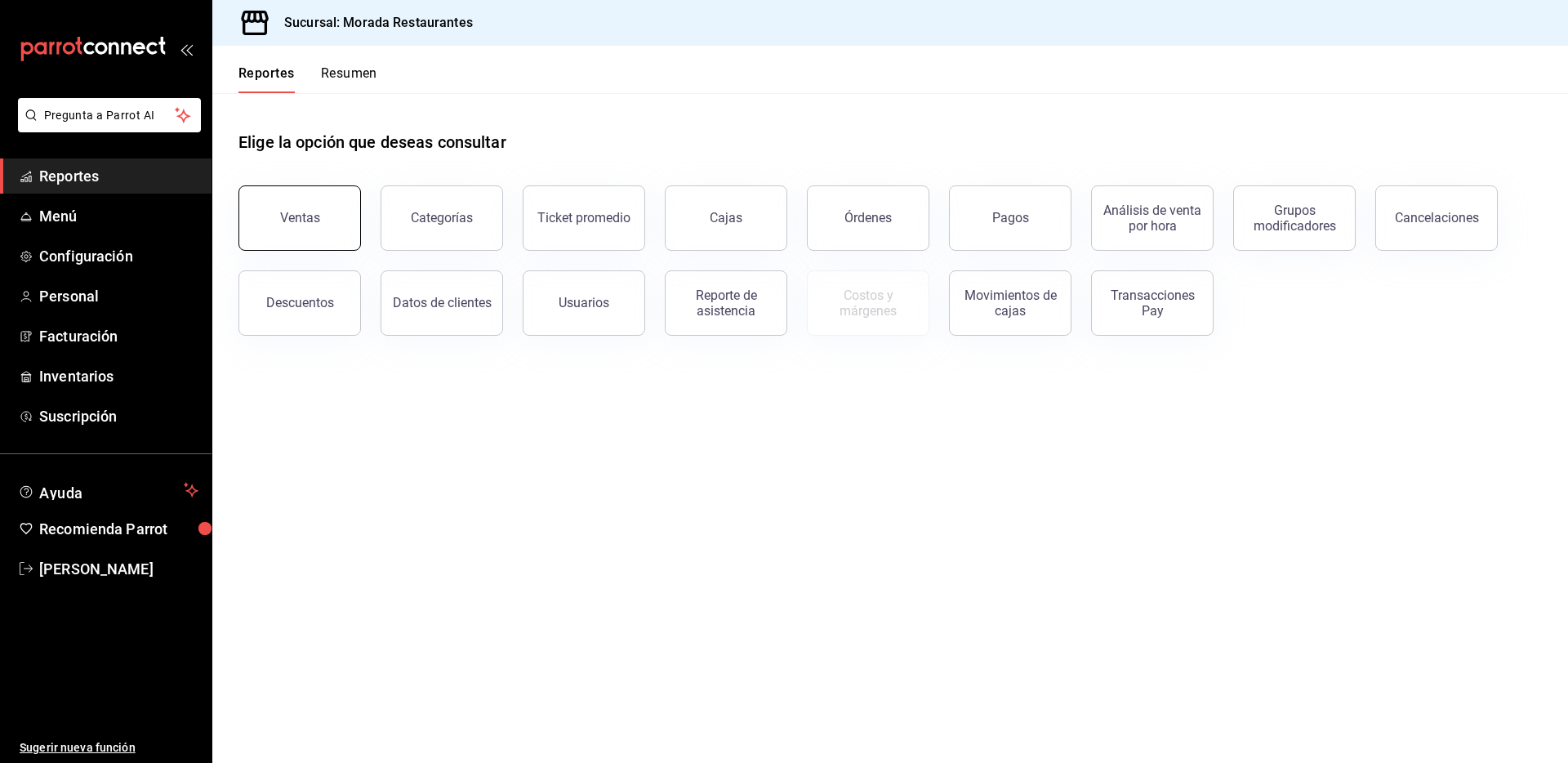
click at [296, 210] on button "Ventas" at bounding box center [299, 218] width 123 height 65
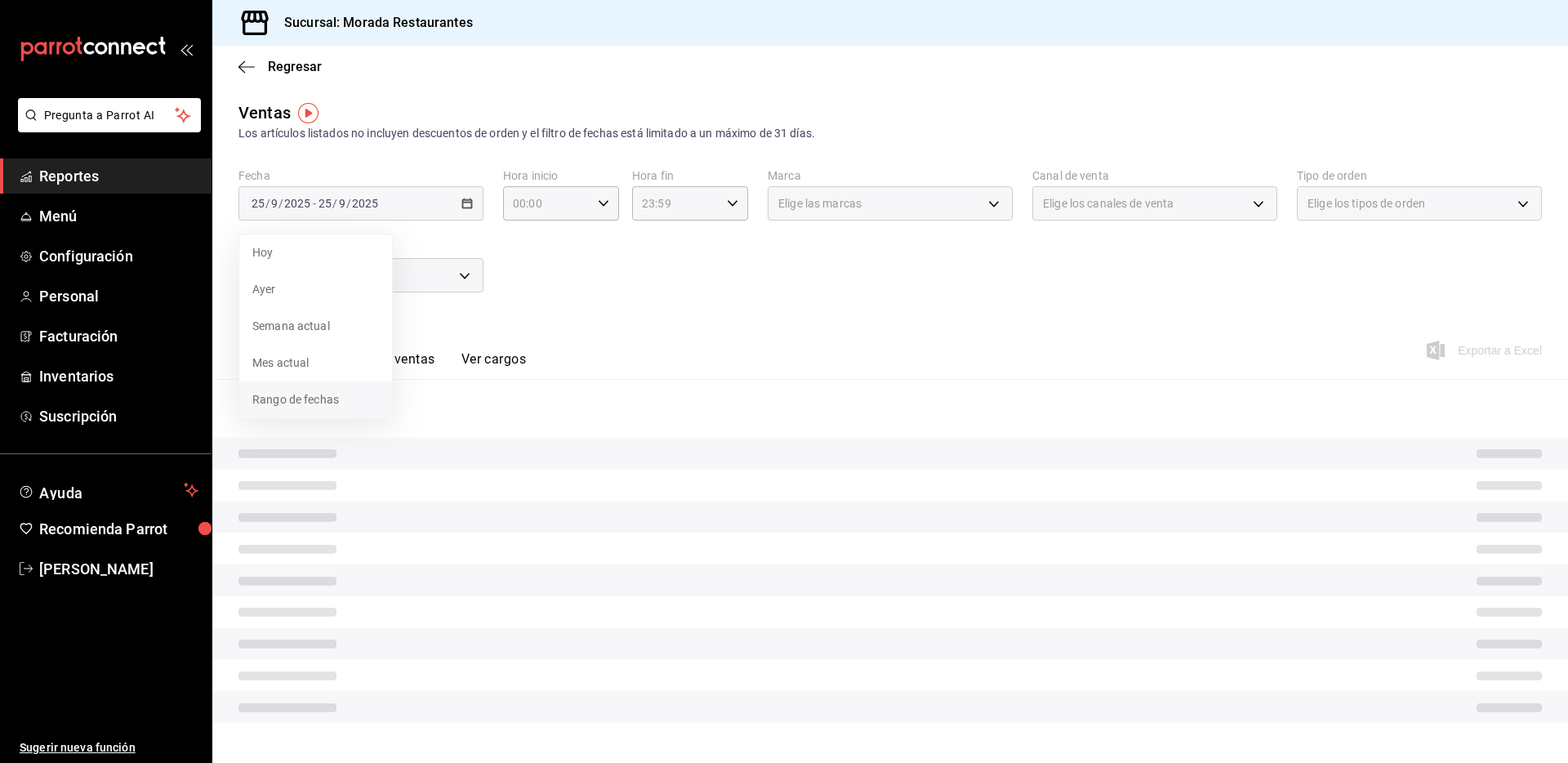
click at [328, 390] on li "Rango de fechas" at bounding box center [315, 399] width 152 height 37
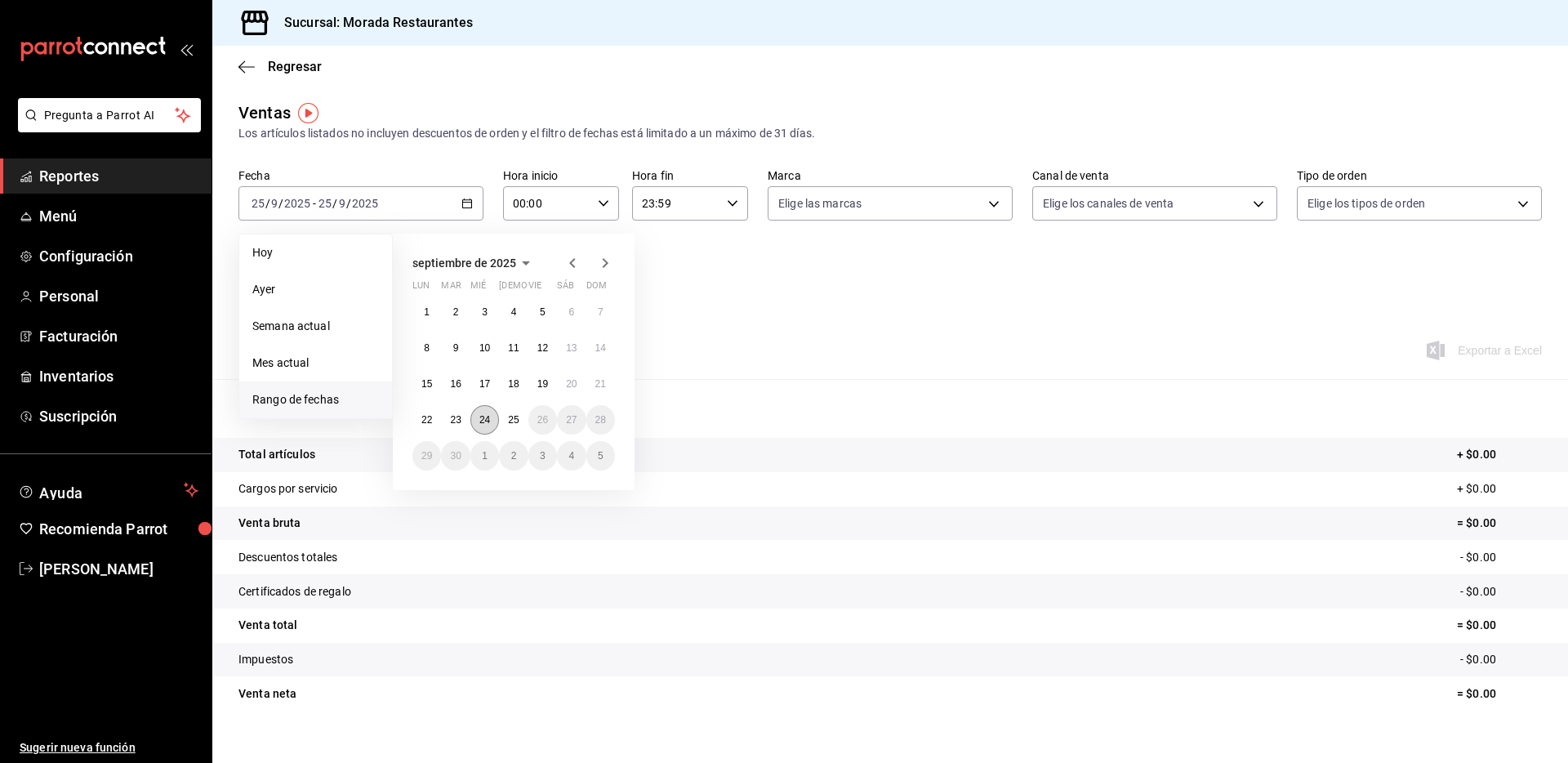
click at [493, 420] on button "24" at bounding box center [485, 419] width 29 height 30
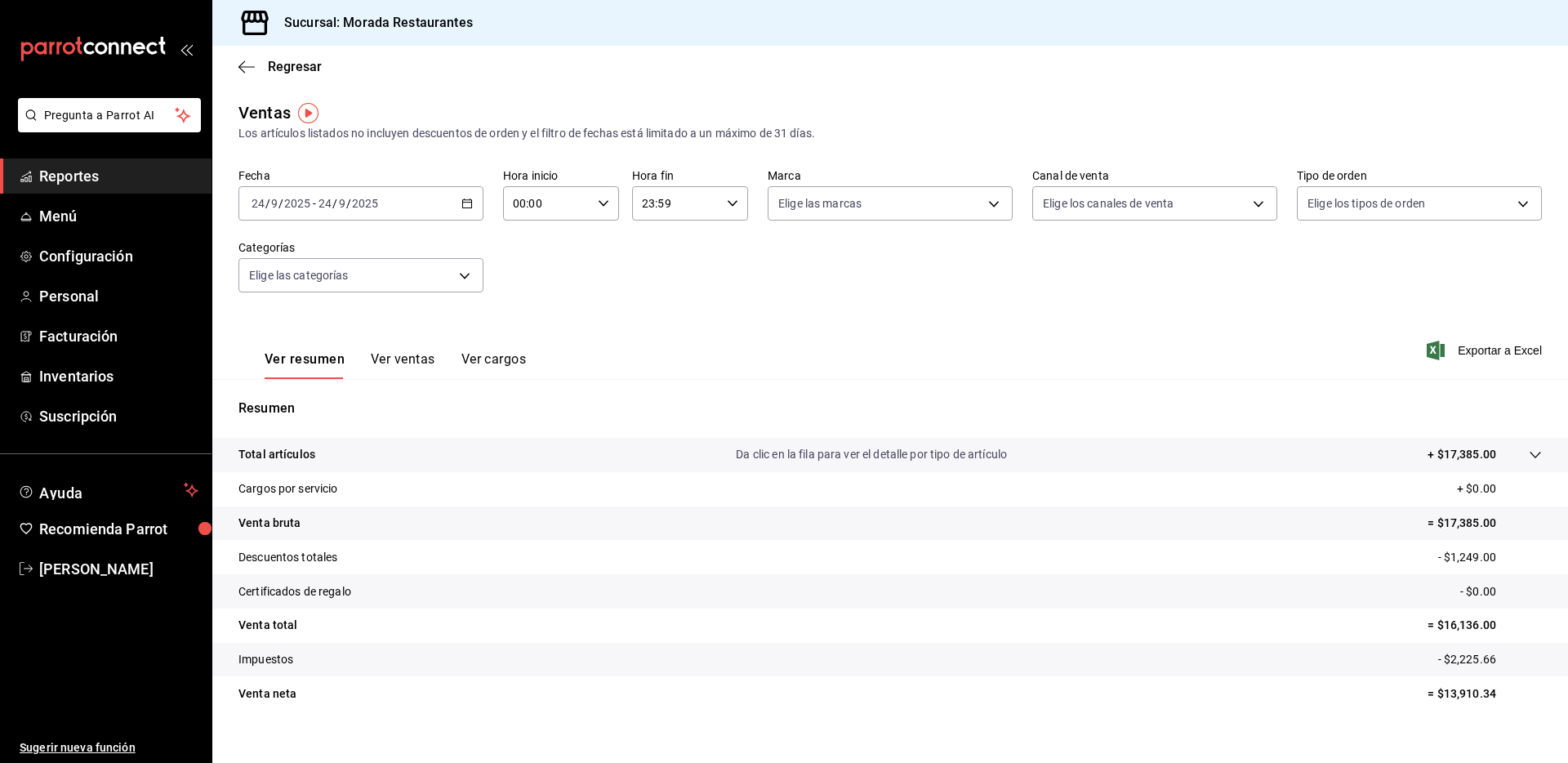
click at [841, 336] on div "Ver resumen Ver ventas Ver cargos Exportar a Excel" at bounding box center [890, 345] width 1355 height 67
click at [1461, 531] on p "= $17,385.00" at bounding box center [1485, 523] width 114 height 17
click at [1460, 523] on p "= $17,385.00" at bounding box center [1485, 523] width 114 height 17
click at [1455, 565] on p "- $1,249.00" at bounding box center [1490, 557] width 104 height 17
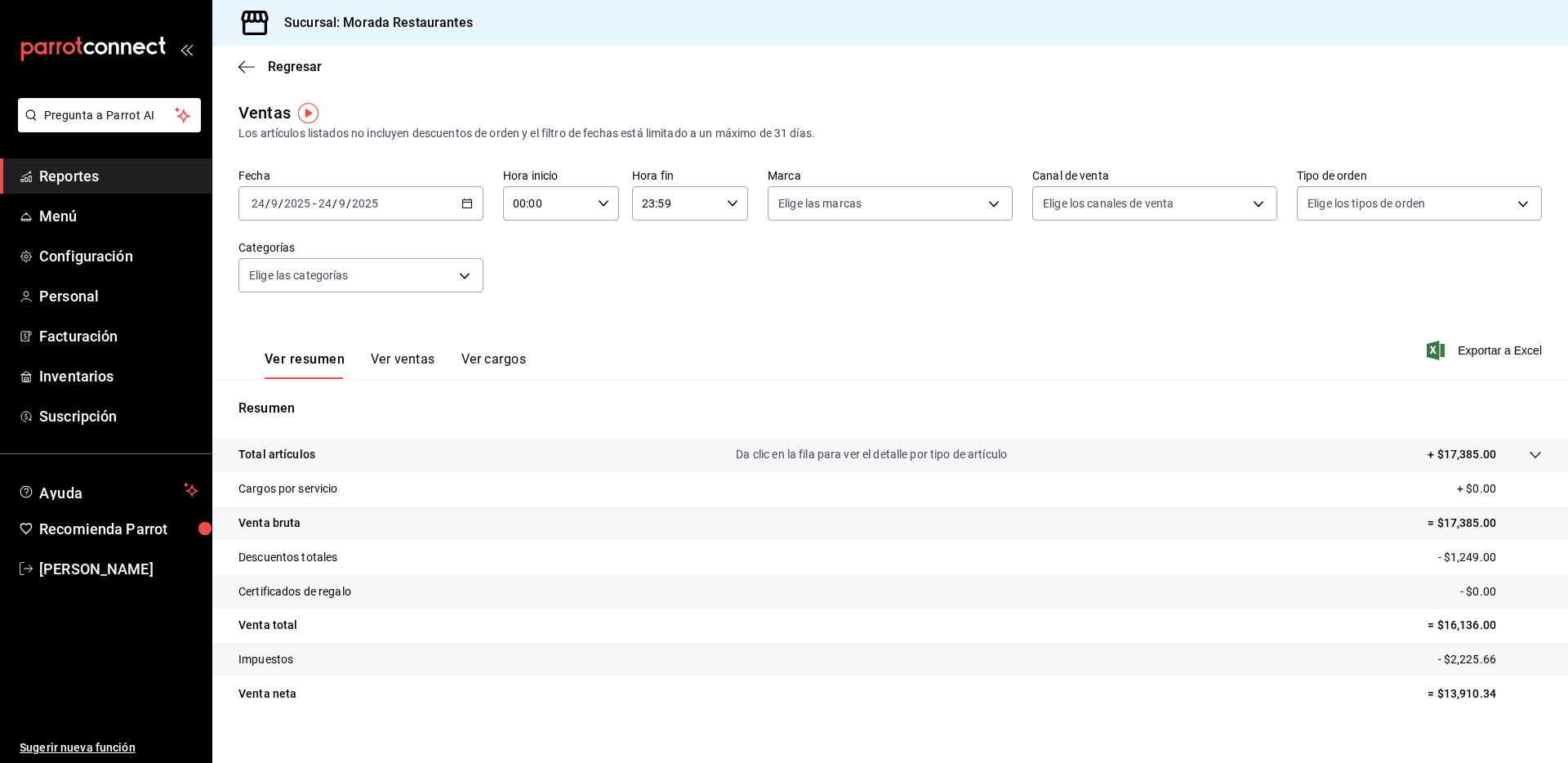
click at [1456, 553] on p "- $1,249.00" at bounding box center [1490, 557] width 104 height 17
click at [1463, 648] on tr "Impuestos - $2,225.66" at bounding box center [890, 659] width 1355 height 34
click at [248, 71] on icon "button" at bounding box center [246, 66] width 16 height 14
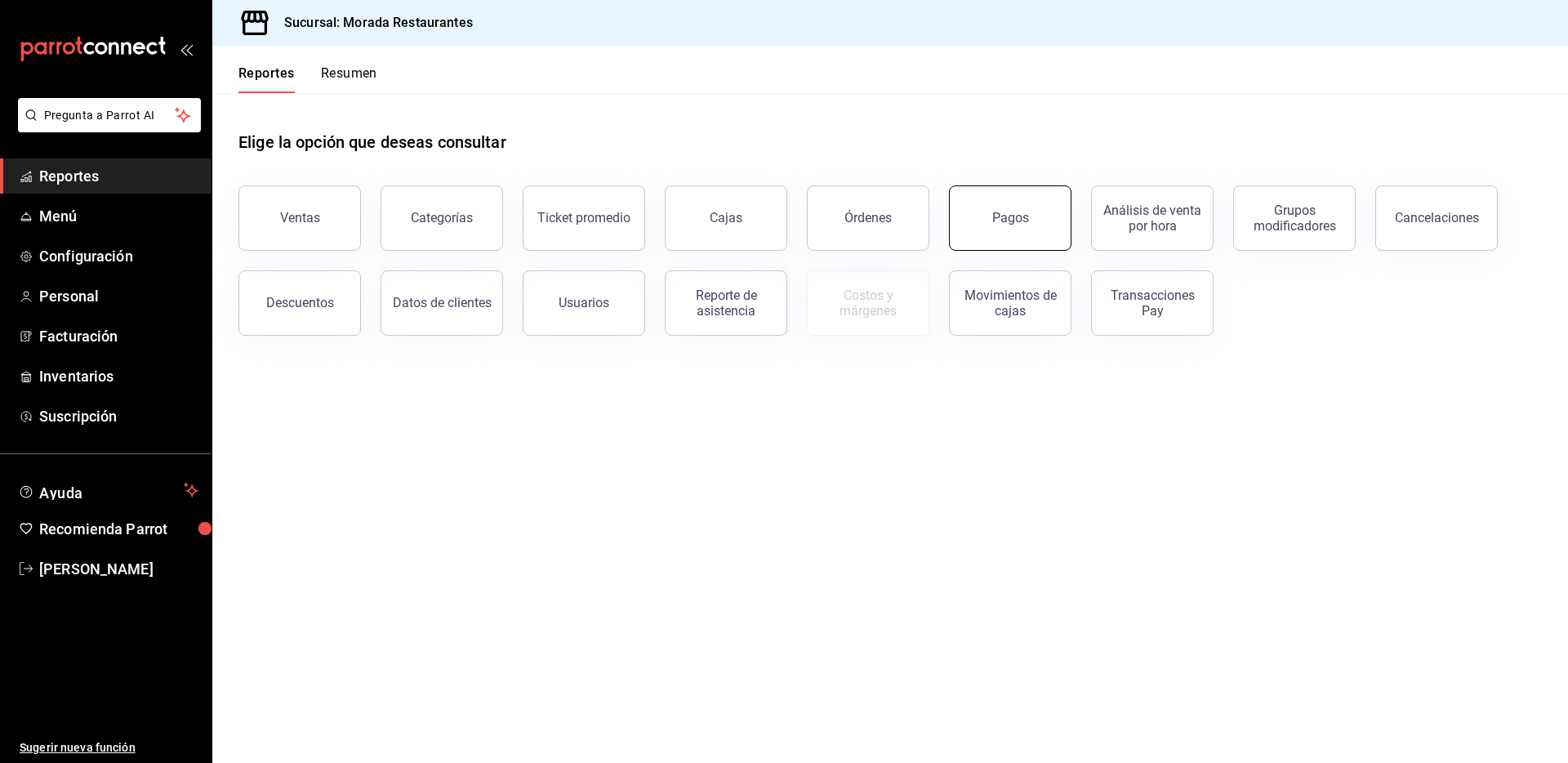
click at [1012, 213] on div "Pagos" at bounding box center [1010, 218] width 37 height 15
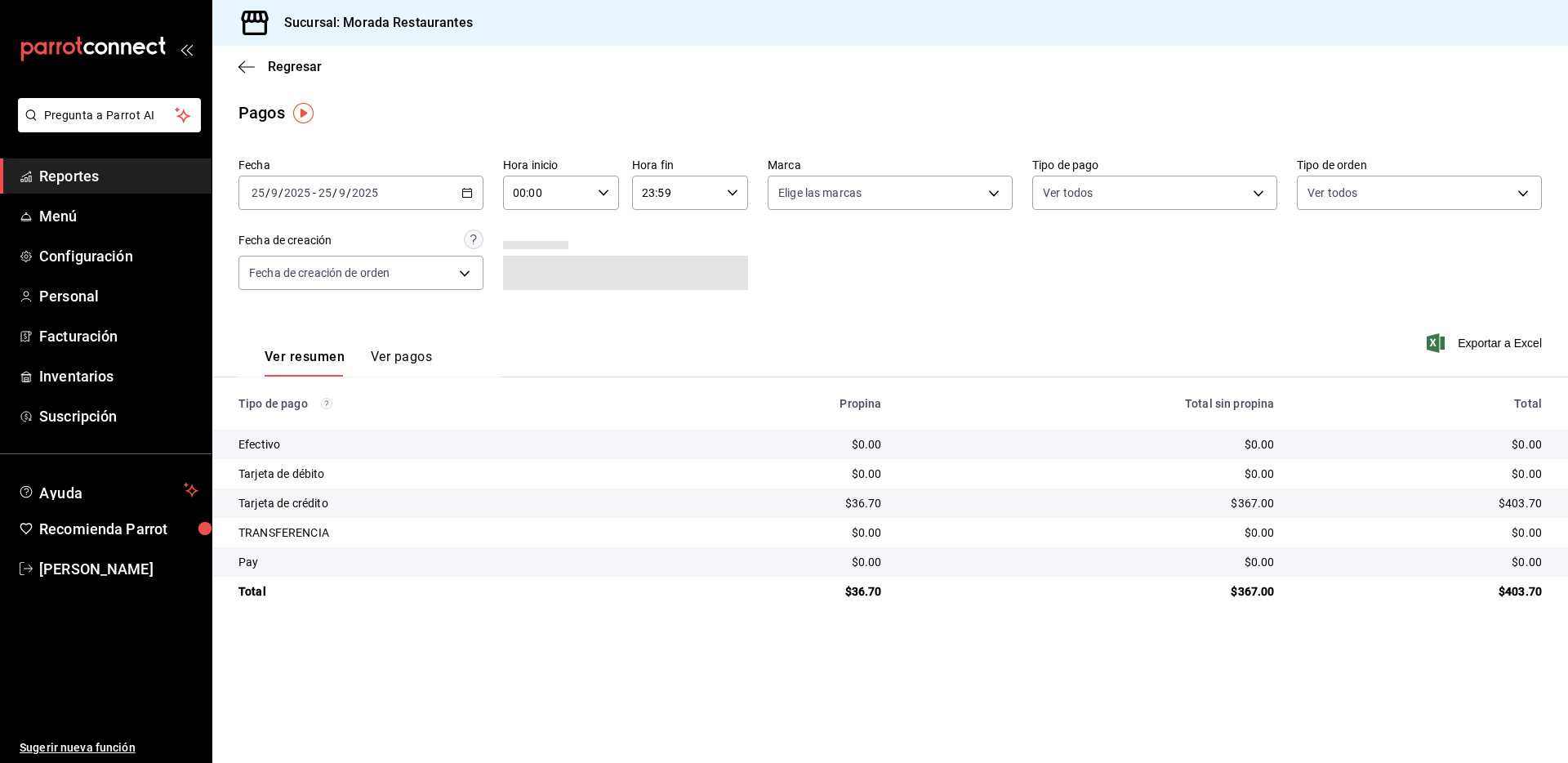
click at [464, 190] on icon "button" at bounding box center [466, 192] width 11 height 11
click at [331, 425] on span "Rango de fechas" at bounding box center [316, 425] width 127 height 17
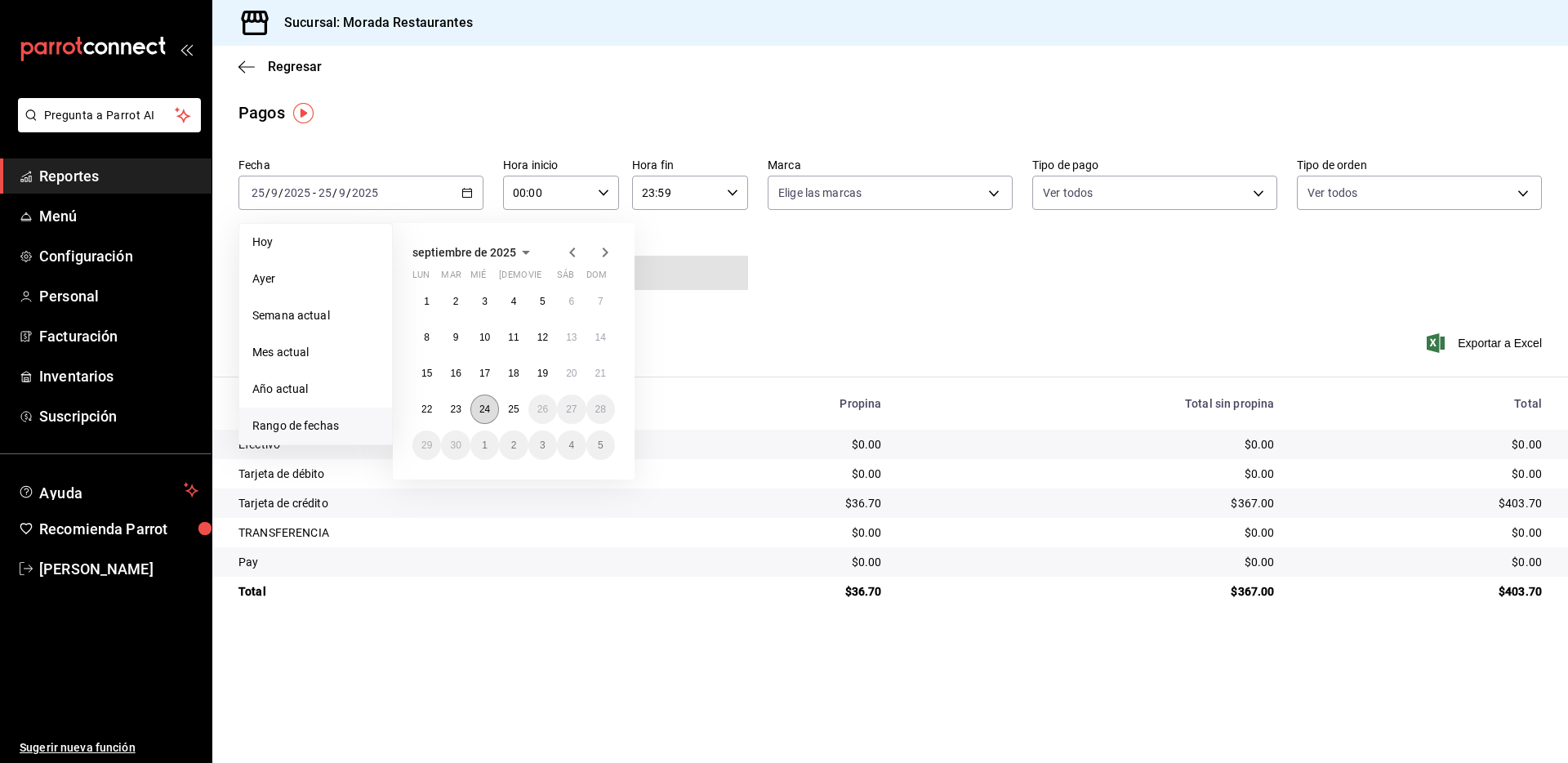
click at [482, 412] on abbr "24" at bounding box center [484, 408] width 10 height 11
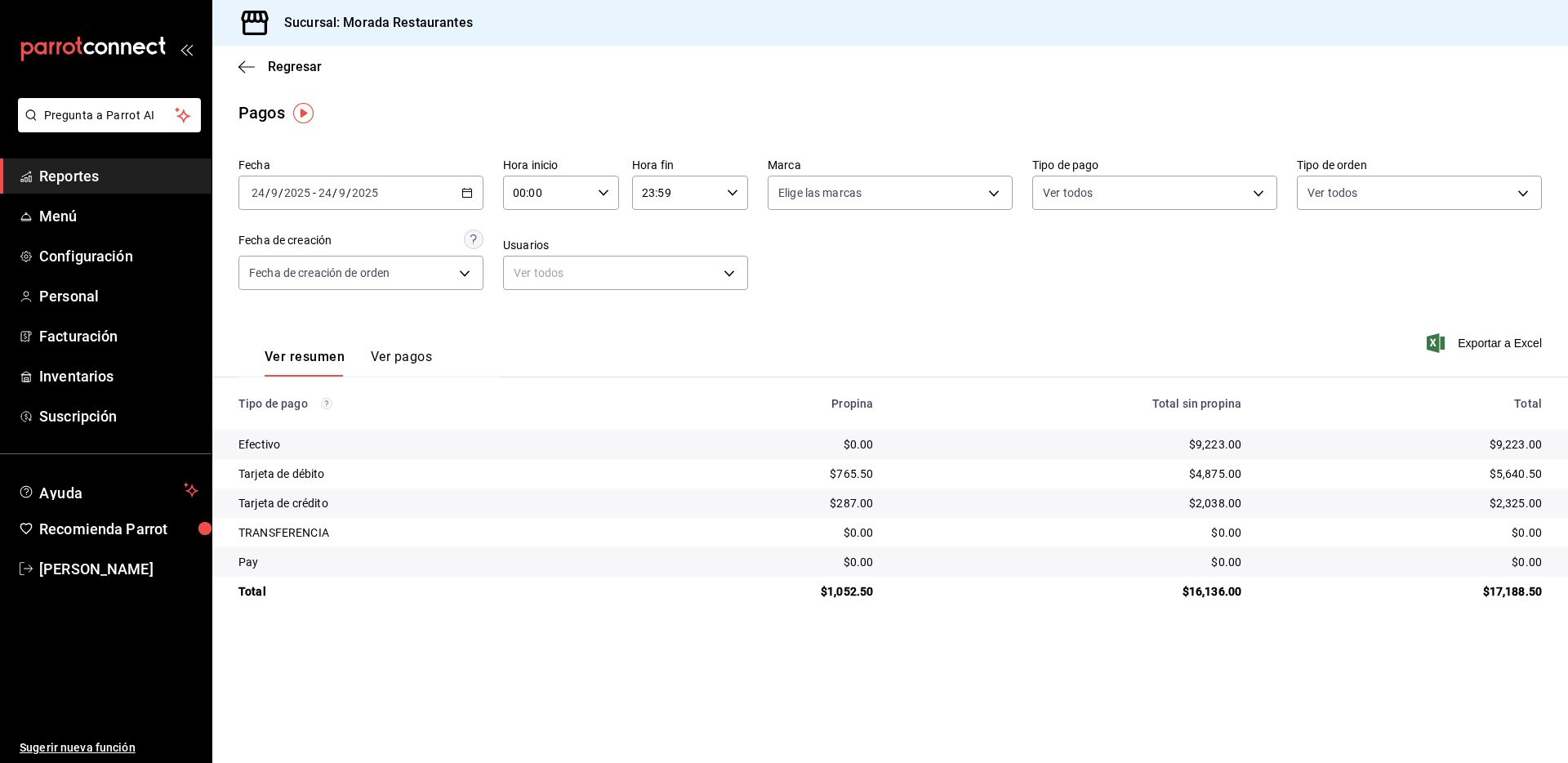
click at [1514, 445] on div "$9,223.00" at bounding box center [1405, 444] width 275 height 16
click at [1520, 477] on div "$5,640.50" at bounding box center [1405, 473] width 275 height 16
click at [1505, 503] on div "$2,325.00" at bounding box center [1405, 503] width 275 height 16
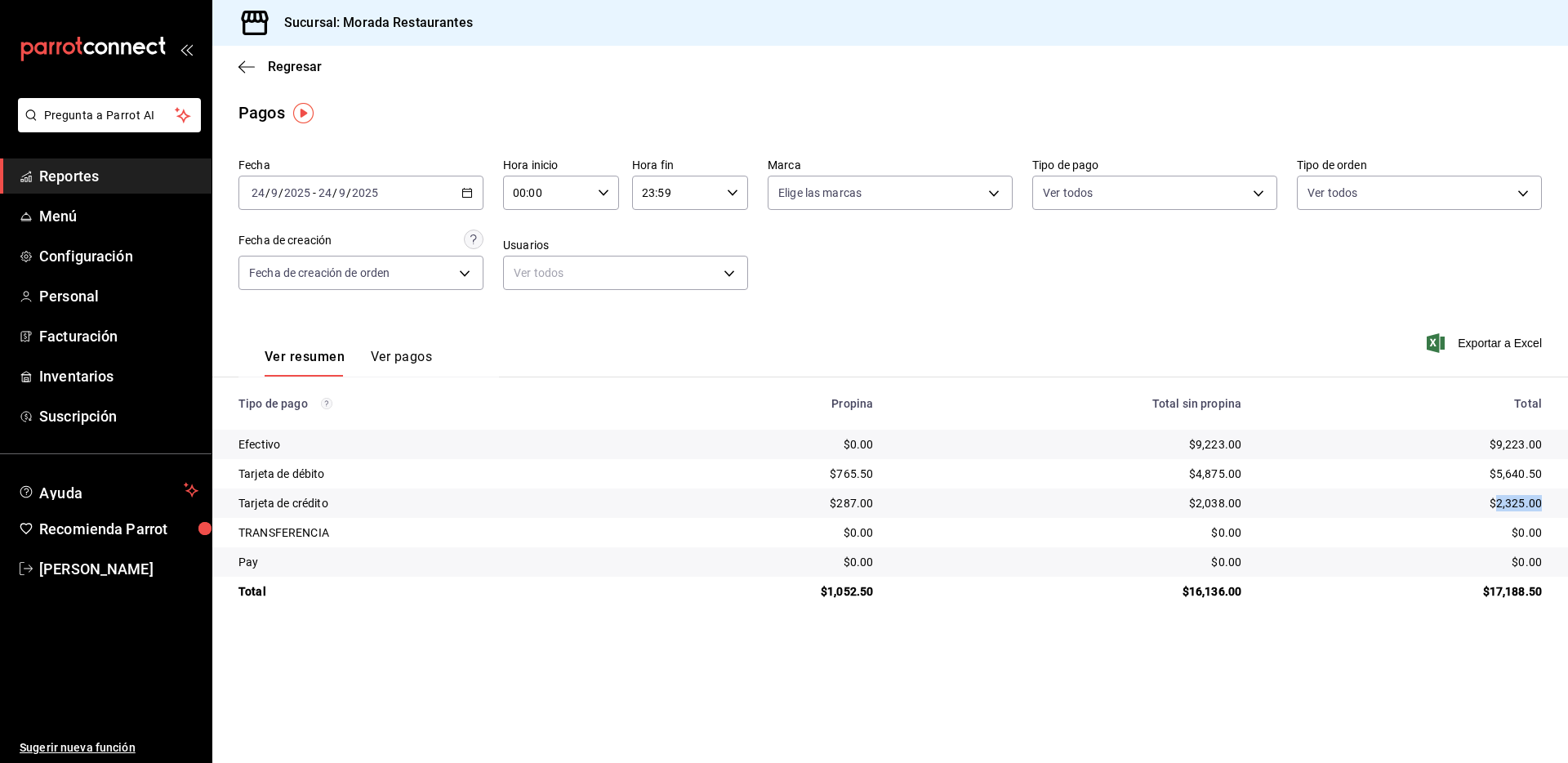
click at [1505, 503] on div "$2,325.00" at bounding box center [1405, 503] width 275 height 16
click at [843, 586] on div "$1,052.50" at bounding box center [761, 590] width 225 height 16
click at [843, 588] on div "$1,052.50" at bounding box center [761, 590] width 225 height 16
click at [1217, 585] on div "$16,136.00" at bounding box center [1070, 590] width 342 height 16
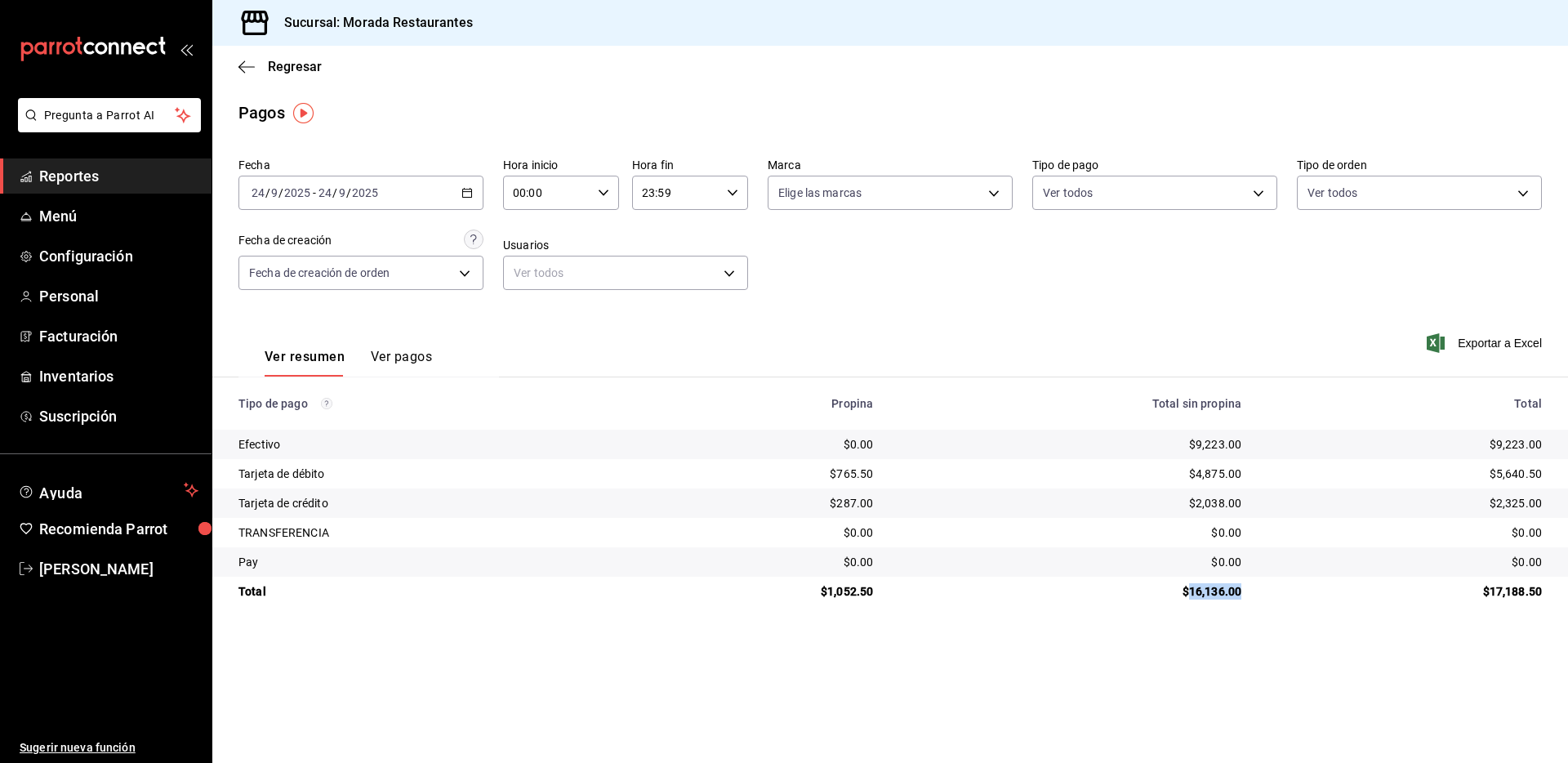
click at [558, 646] on main "Regresar Pagos Fecha [DATE] [DATE] - [DATE] [DATE] Hora inicio 00:00 Hora inici…" at bounding box center [890, 404] width 1355 height 717
click at [244, 69] on icon "button" at bounding box center [246, 66] width 16 height 14
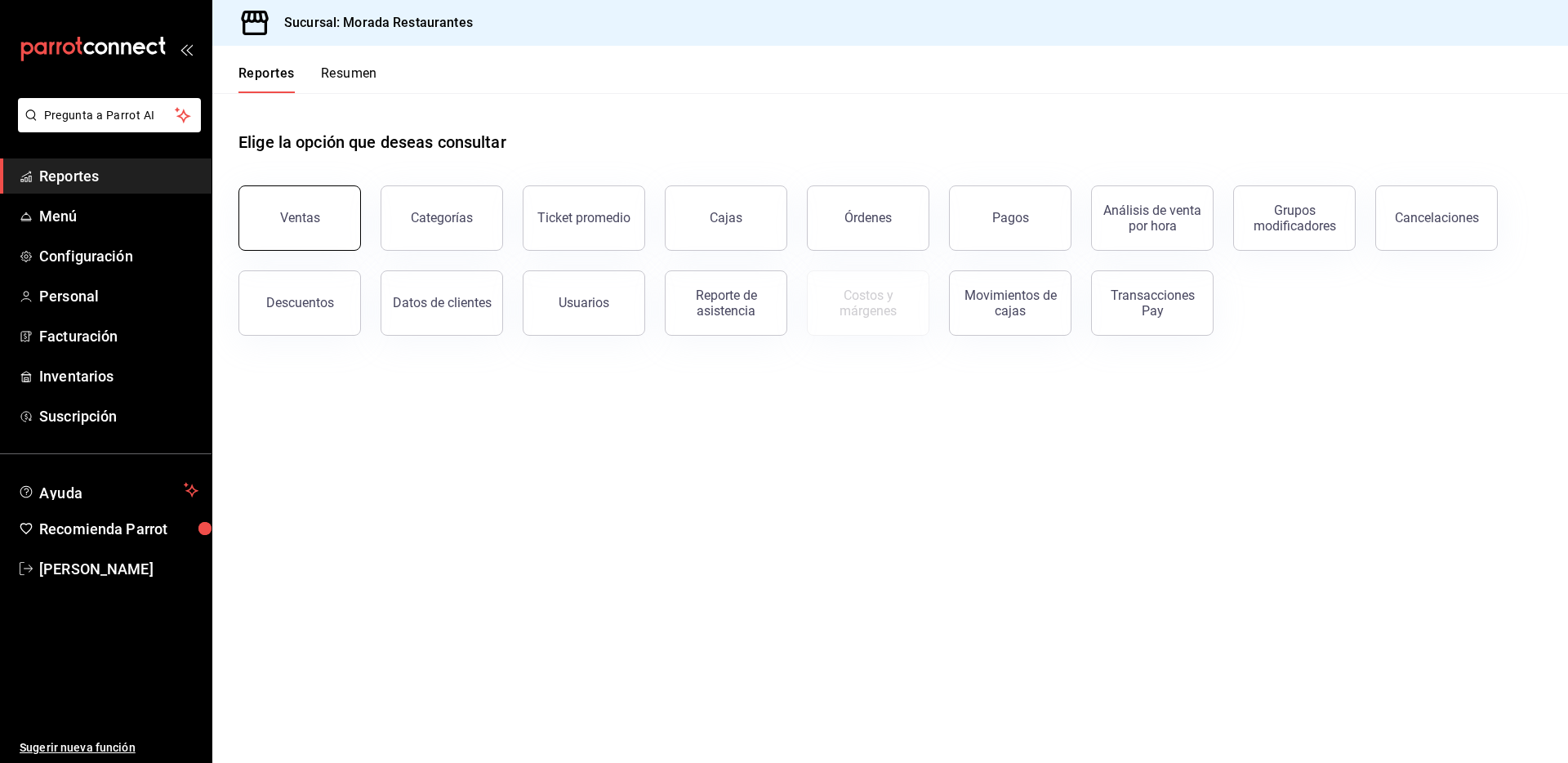
click at [325, 208] on button "Ventas" at bounding box center [299, 218] width 123 height 65
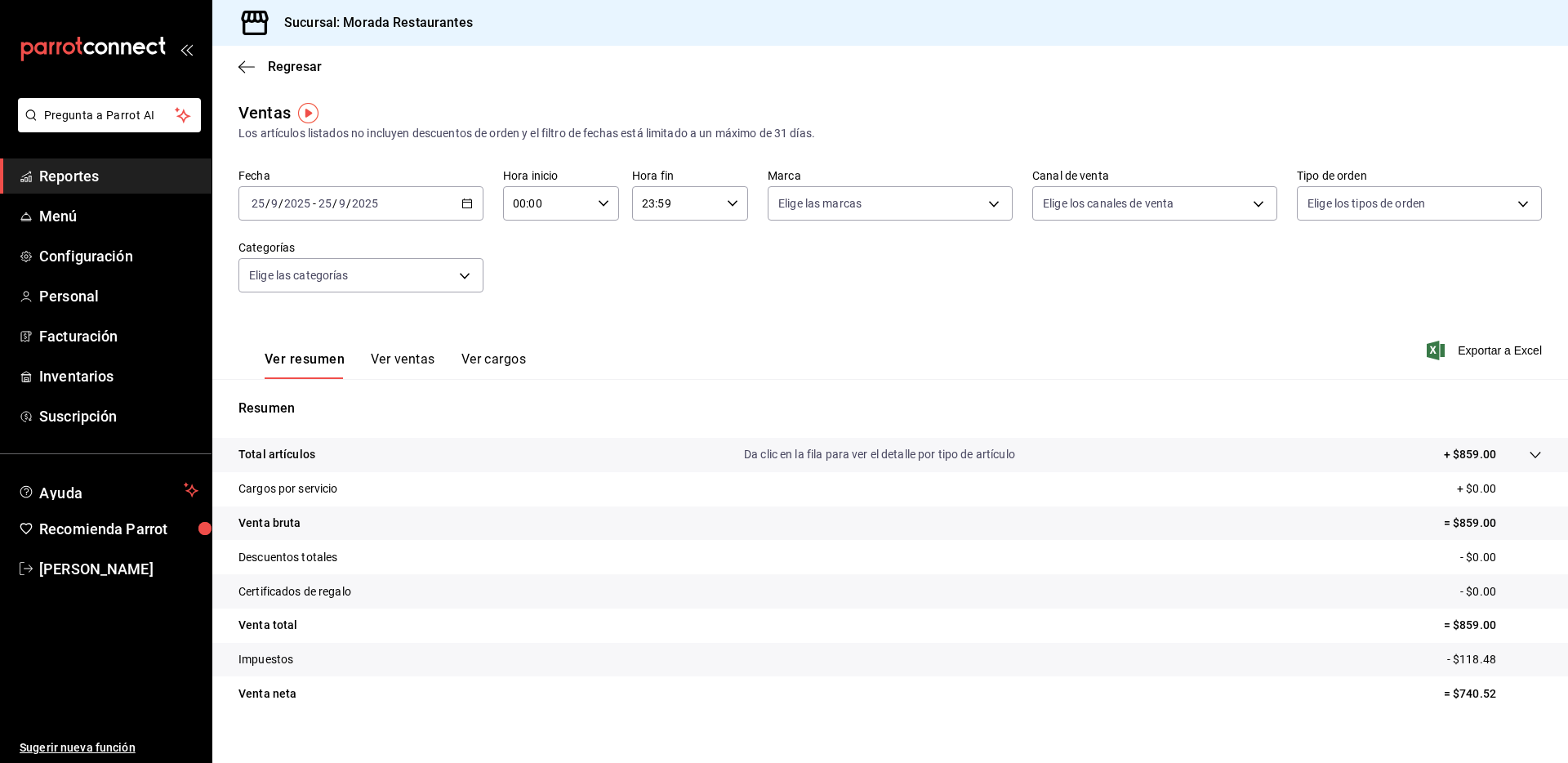
click at [457, 206] on div "[DATE] [DATE] - [DATE] [DATE]" at bounding box center [361, 203] width 245 height 34
click at [341, 396] on span "Rango de fechas" at bounding box center [316, 400] width 127 height 17
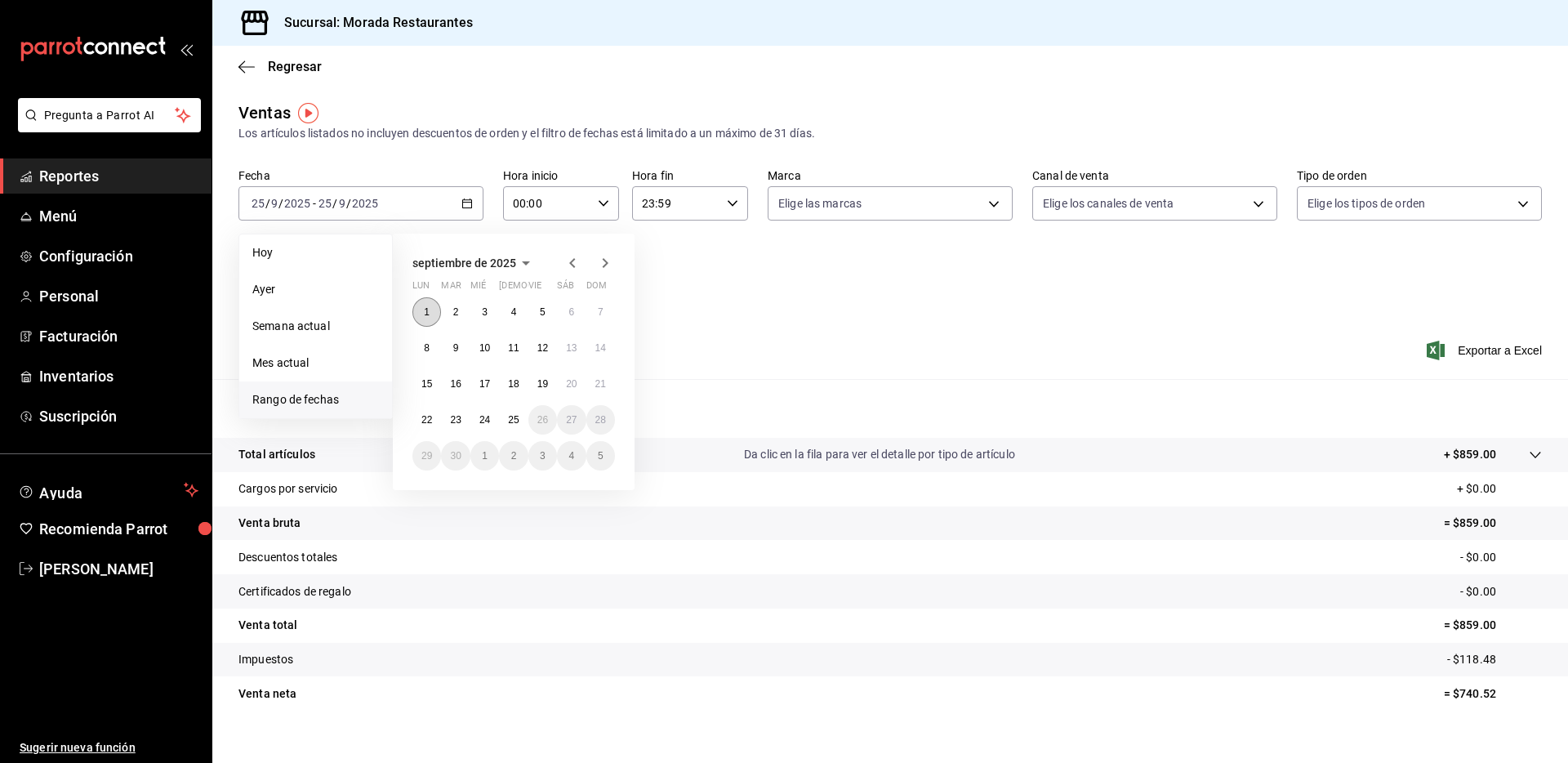
click at [431, 299] on button "1" at bounding box center [427, 311] width 29 height 30
click at [485, 419] on abbr "24" at bounding box center [484, 419] width 10 height 11
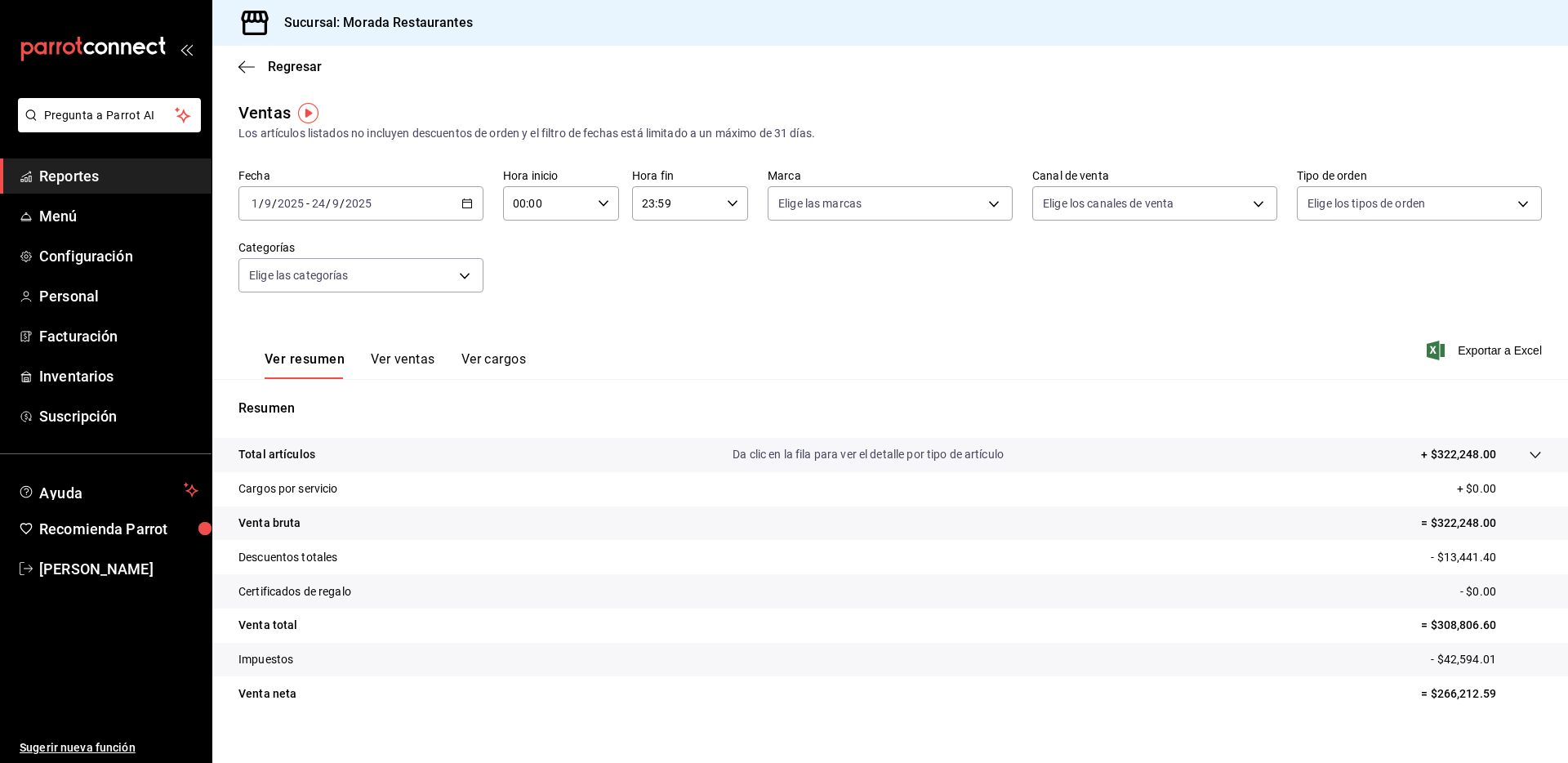
click at [827, 317] on div "Ver resumen Ver ventas Ver cargos Exportar a Excel" at bounding box center [890, 345] width 1355 height 67
click at [737, 329] on div "Ver resumen Ver ventas Ver cargos Exportar a Excel" at bounding box center [890, 345] width 1355 height 67
click at [1447, 521] on p "= $322,248.00" at bounding box center [1481, 523] width 121 height 17
